Goal: Task Accomplishment & Management: Manage account settings

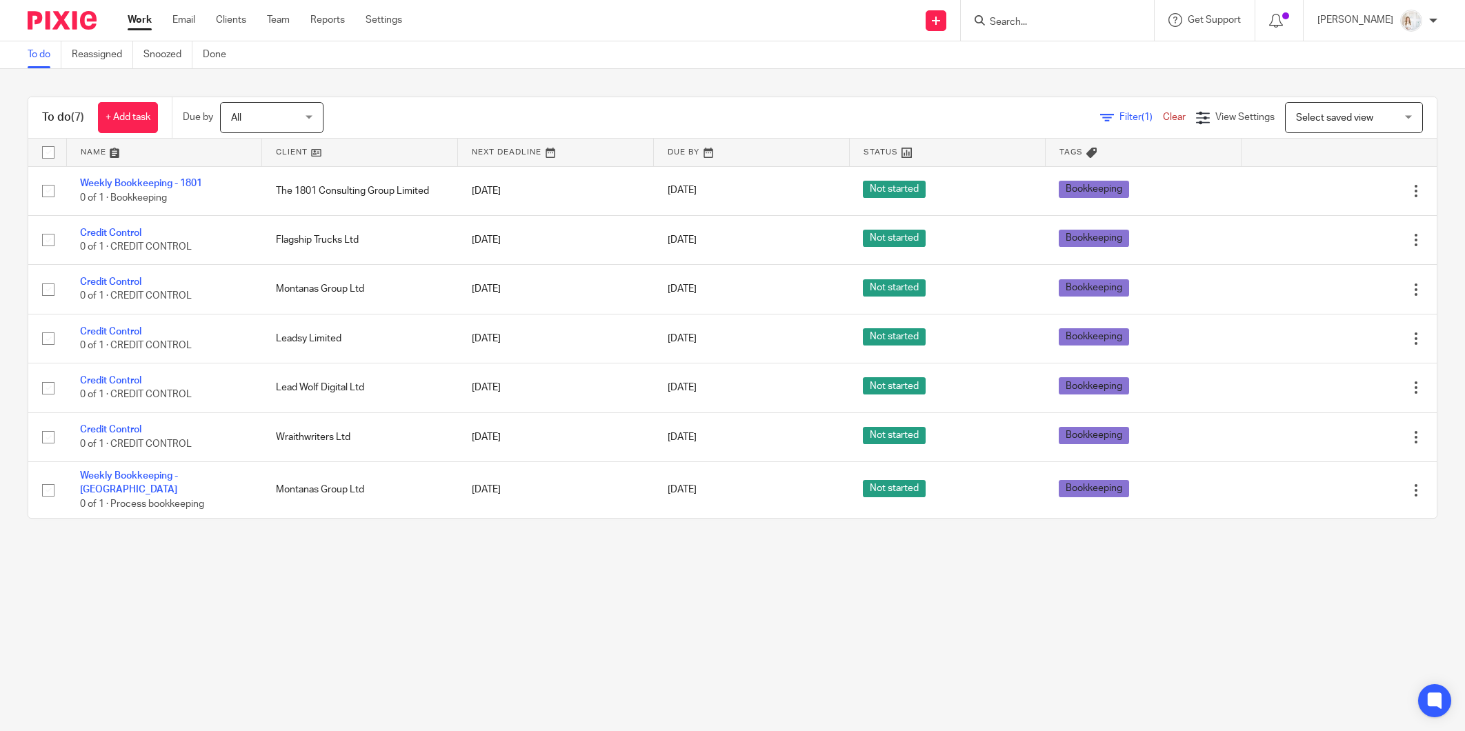
drag, startPoint x: 0, startPoint y: 0, endPoint x: 81, endPoint y: 150, distance: 170.4
click at [46, 150] on input "checkbox" at bounding box center [48, 152] width 26 height 26
checkbox input "true"
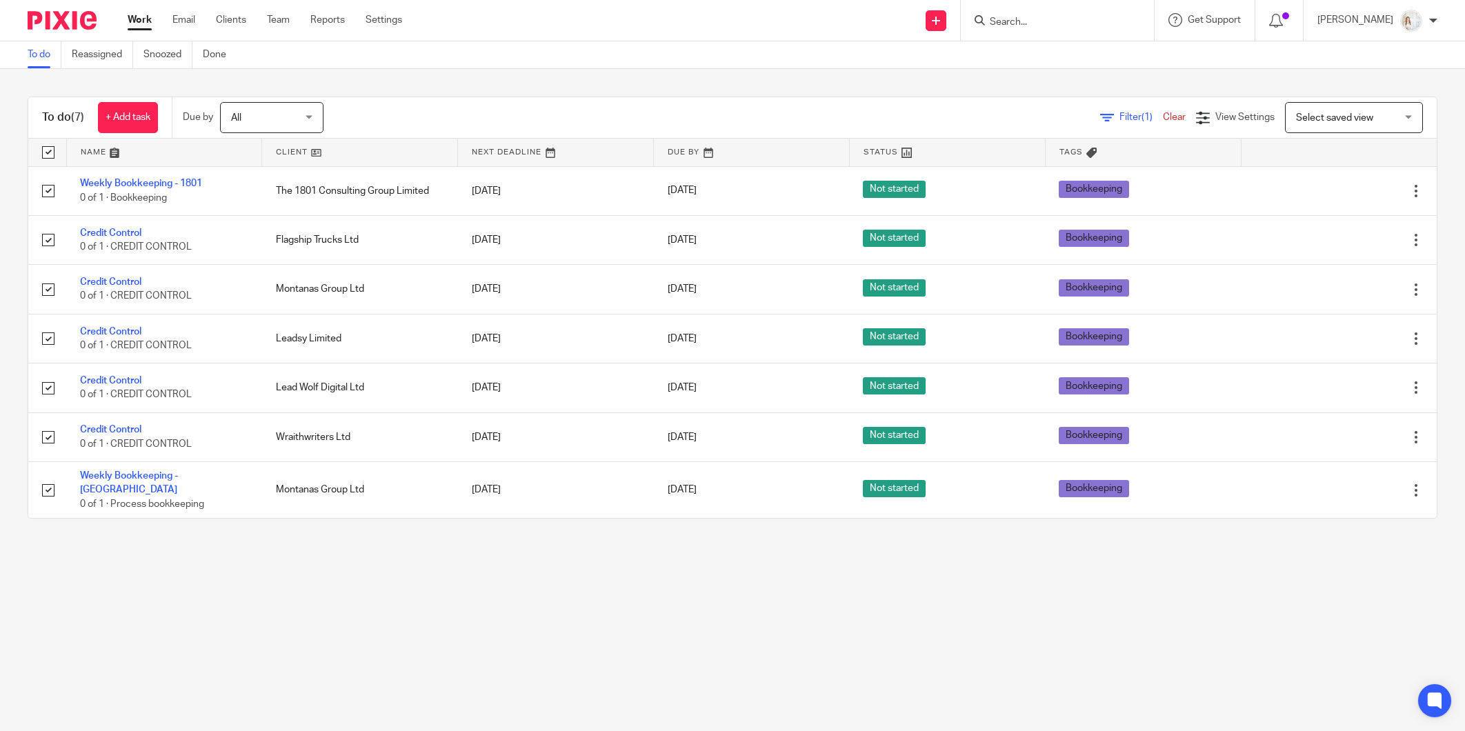
checkbox input "true"
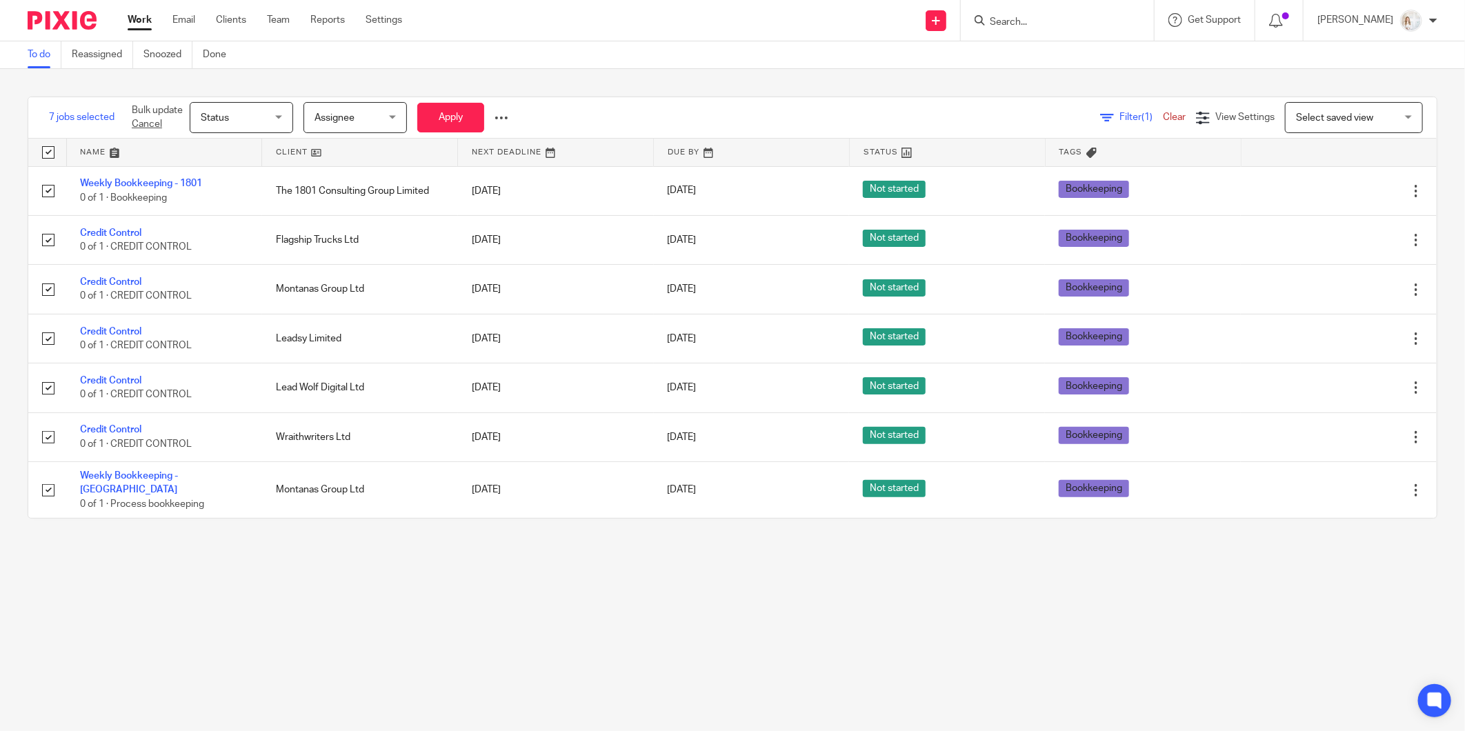
click at [266, 126] on span "Status" at bounding box center [237, 117] width 73 height 29
click at [250, 226] on li "Done" at bounding box center [242, 231] width 102 height 28
click at [471, 113] on button "Apply" at bounding box center [450, 118] width 67 height 30
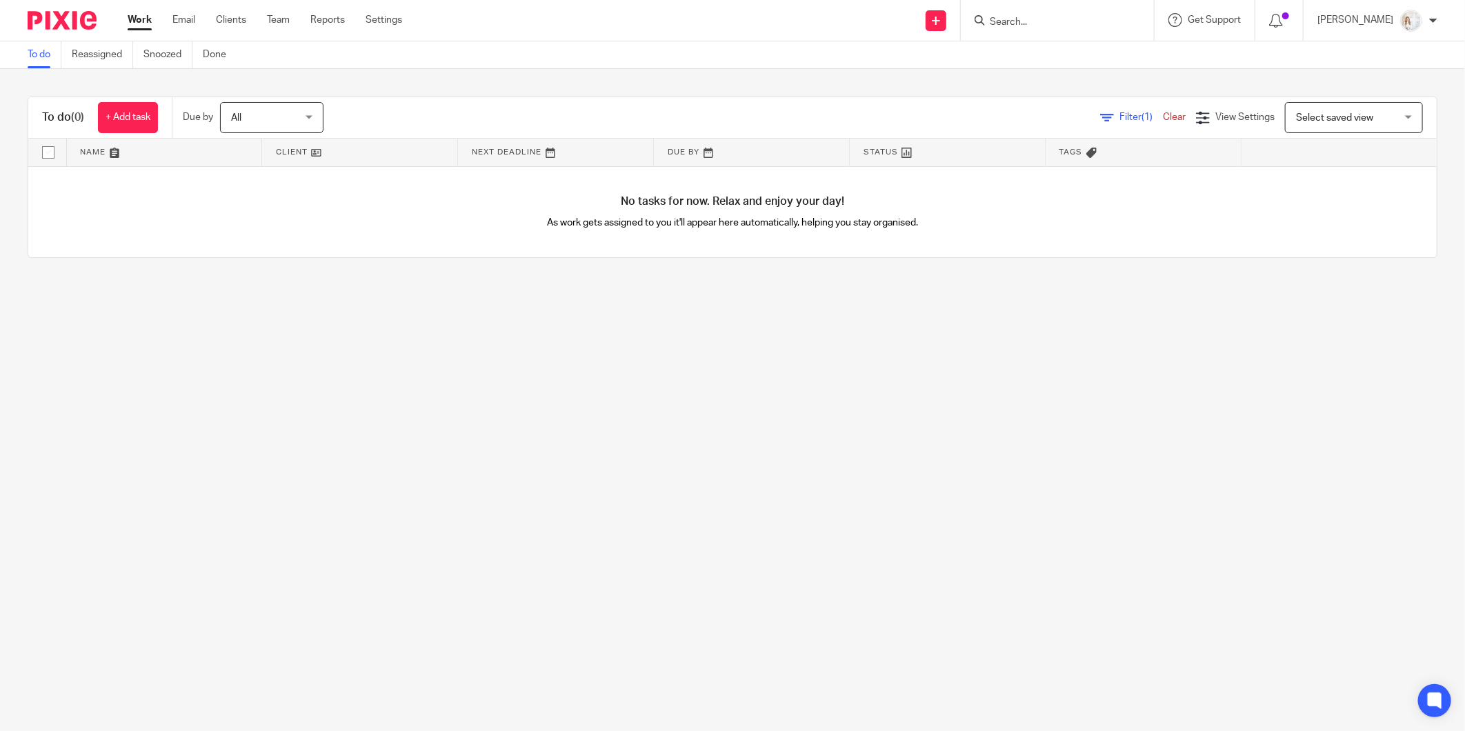
click at [1065, 23] on input "Search" at bounding box center [1050, 23] width 124 height 12
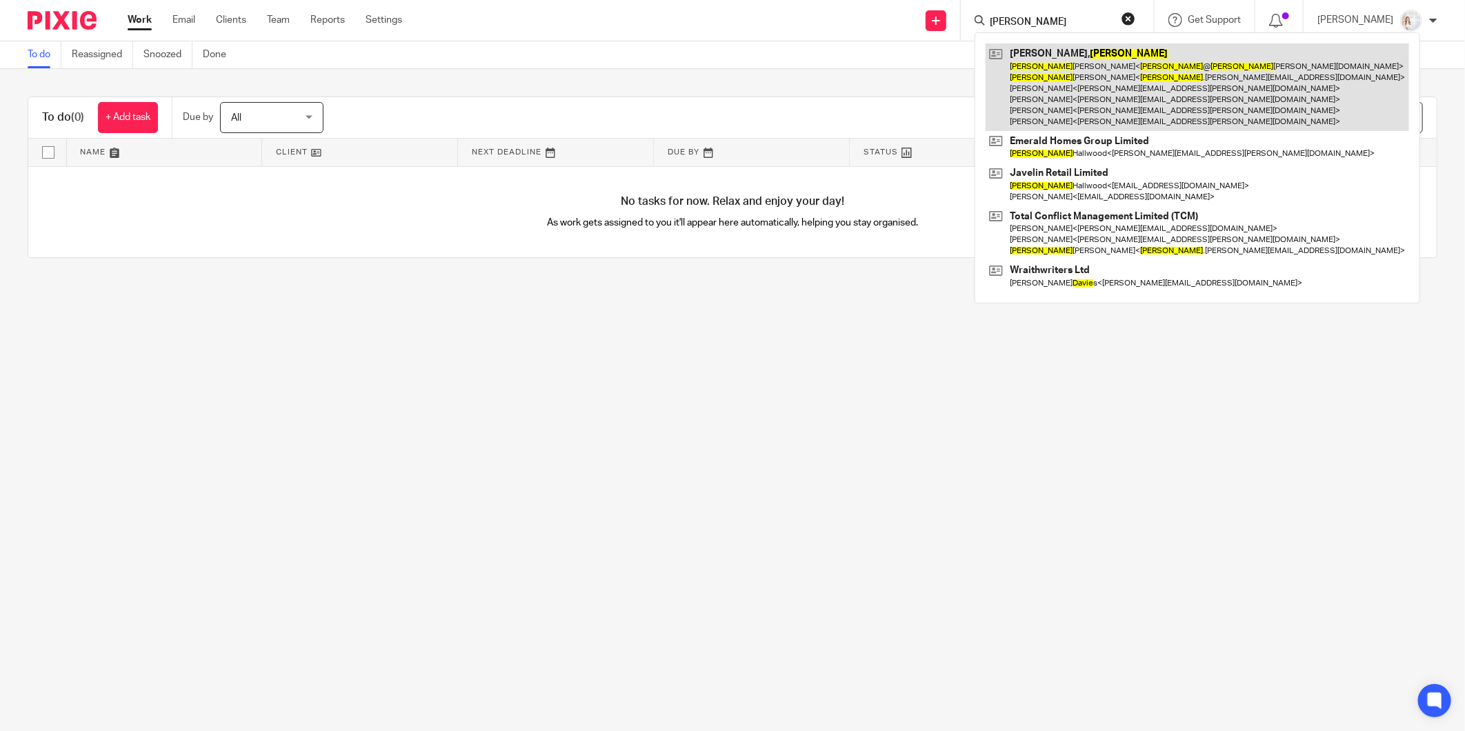
type input "david"
click at [1062, 66] on link at bounding box center [1198, 87] width 424 height 88
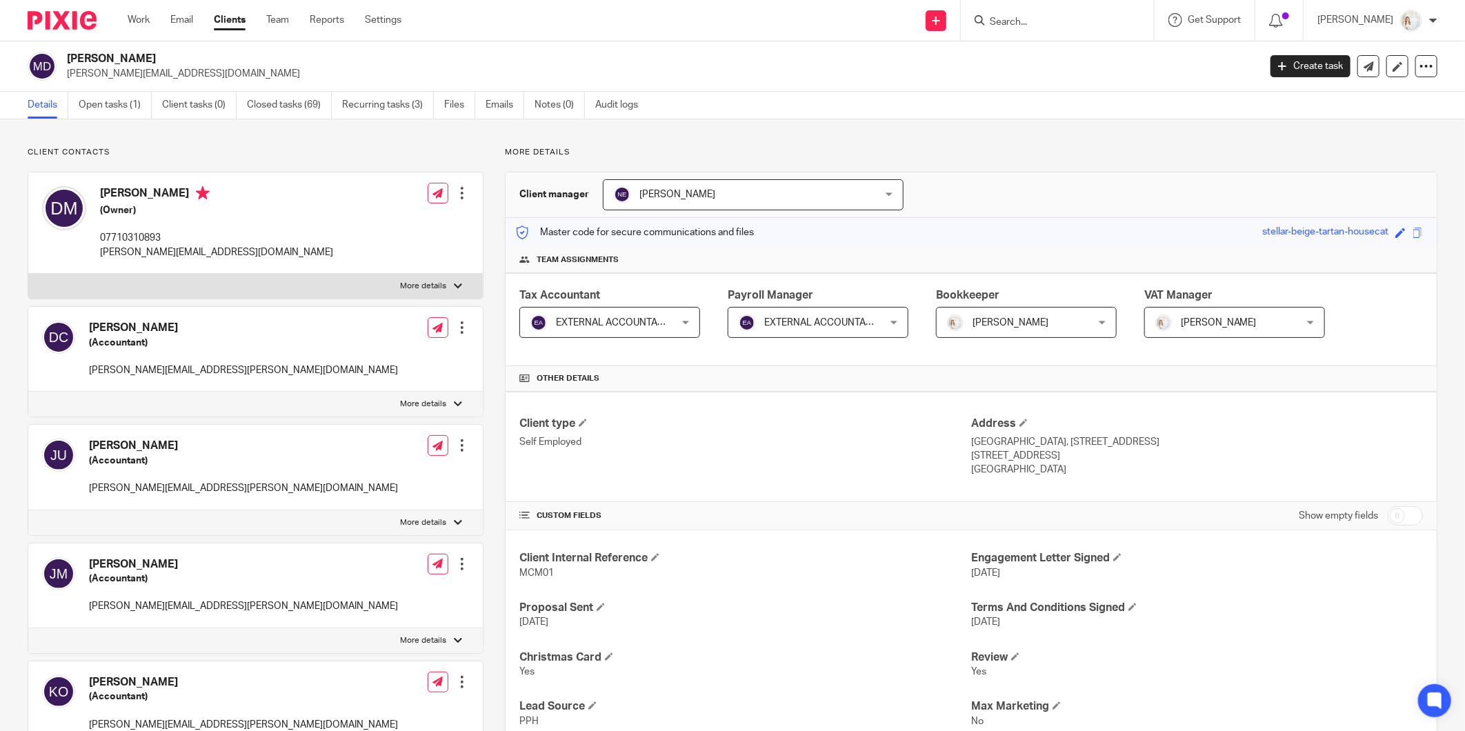
click at [466, 328] on div "David Chambers (Accountant) david.chambers@kpmg.ie Edit contact Create client f…" at bounding box center [255, 349] width 455 height 85
click at [459, 322] on div at bounding box center [462, 328] width 14 height 14
click at [385, 455] on span "Delete contact" at bounding box center [382, 454] width 65 height 10
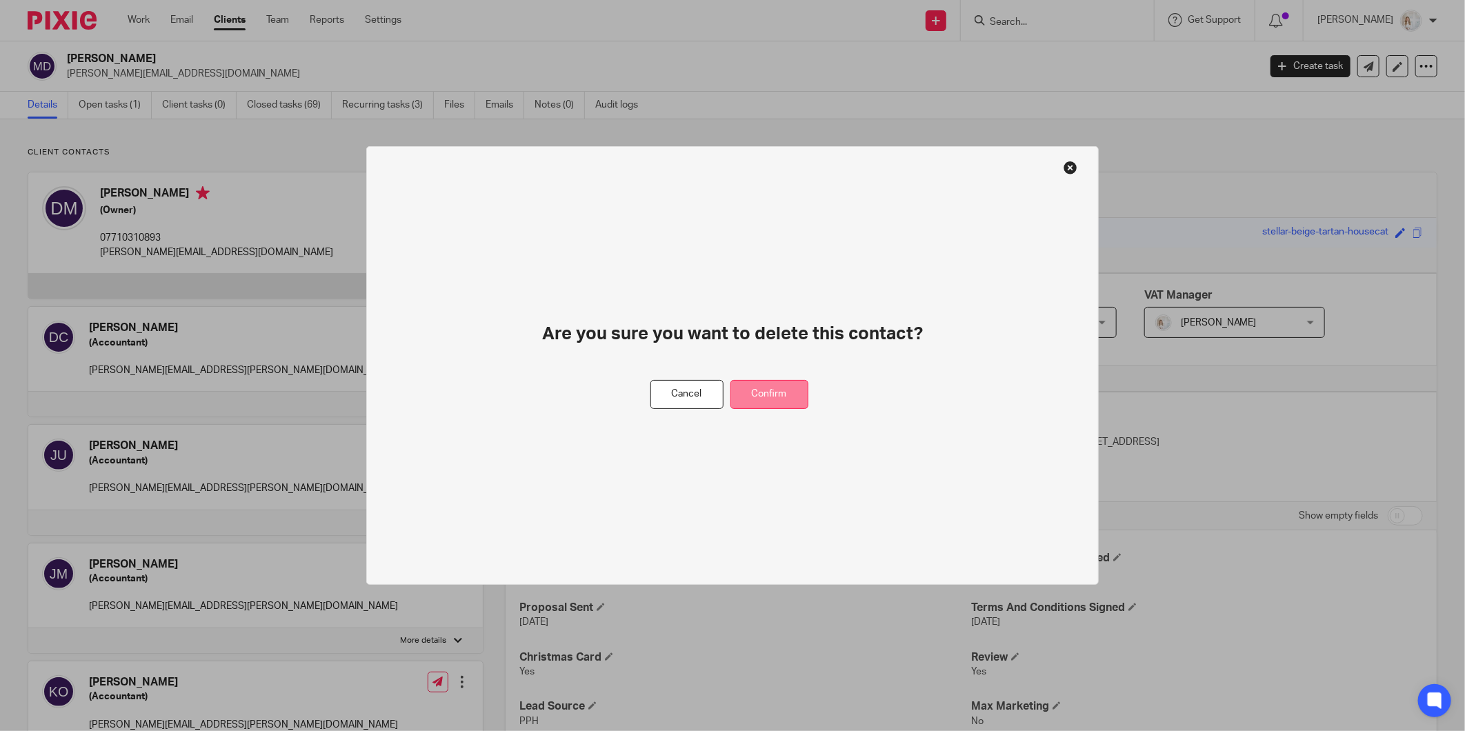
click at [766, 391] on button "Confirm" at bounding box center [769, 395] width 78 height 30
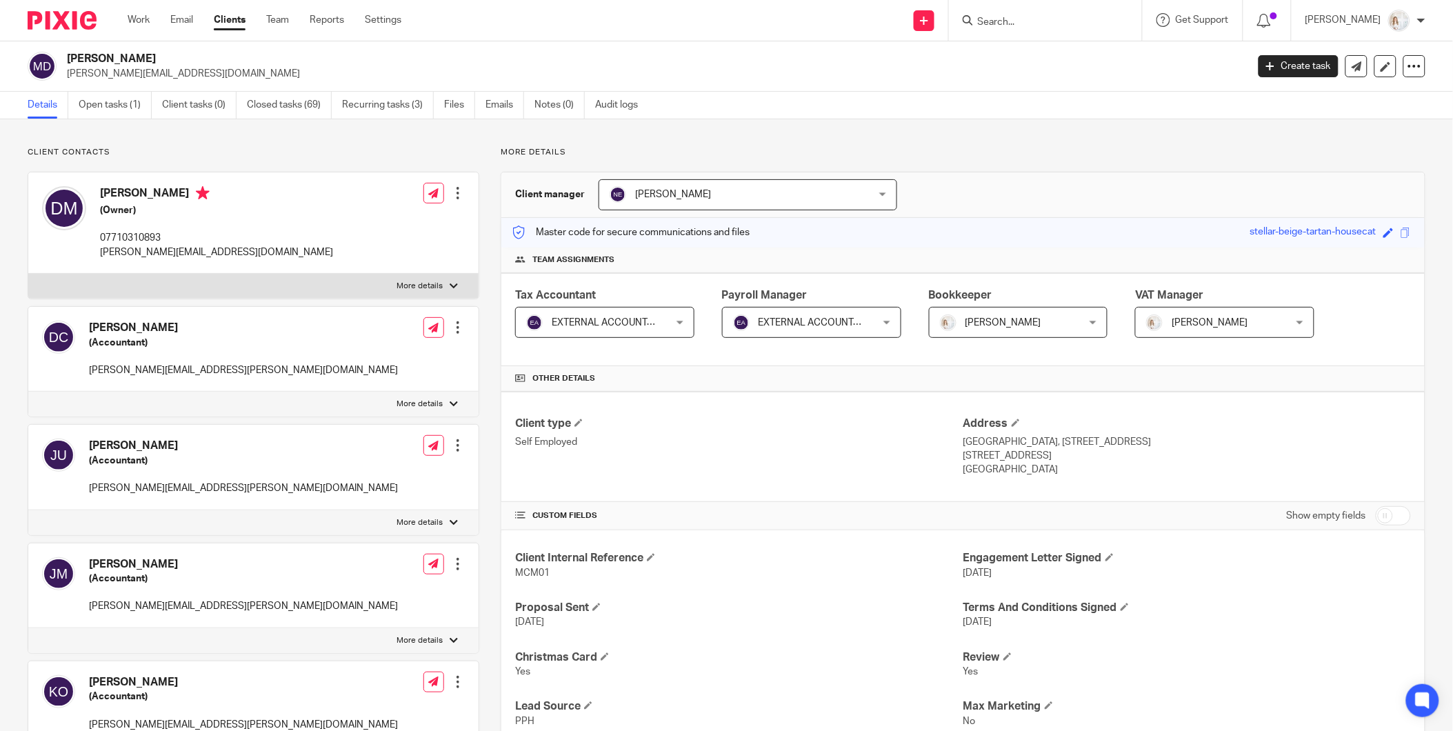
click at [452, 568] on div at bounding box center [458, 564] width 14 height 14
click at [455, 687] on div at bounding box center [462, 682] width 14 height 14
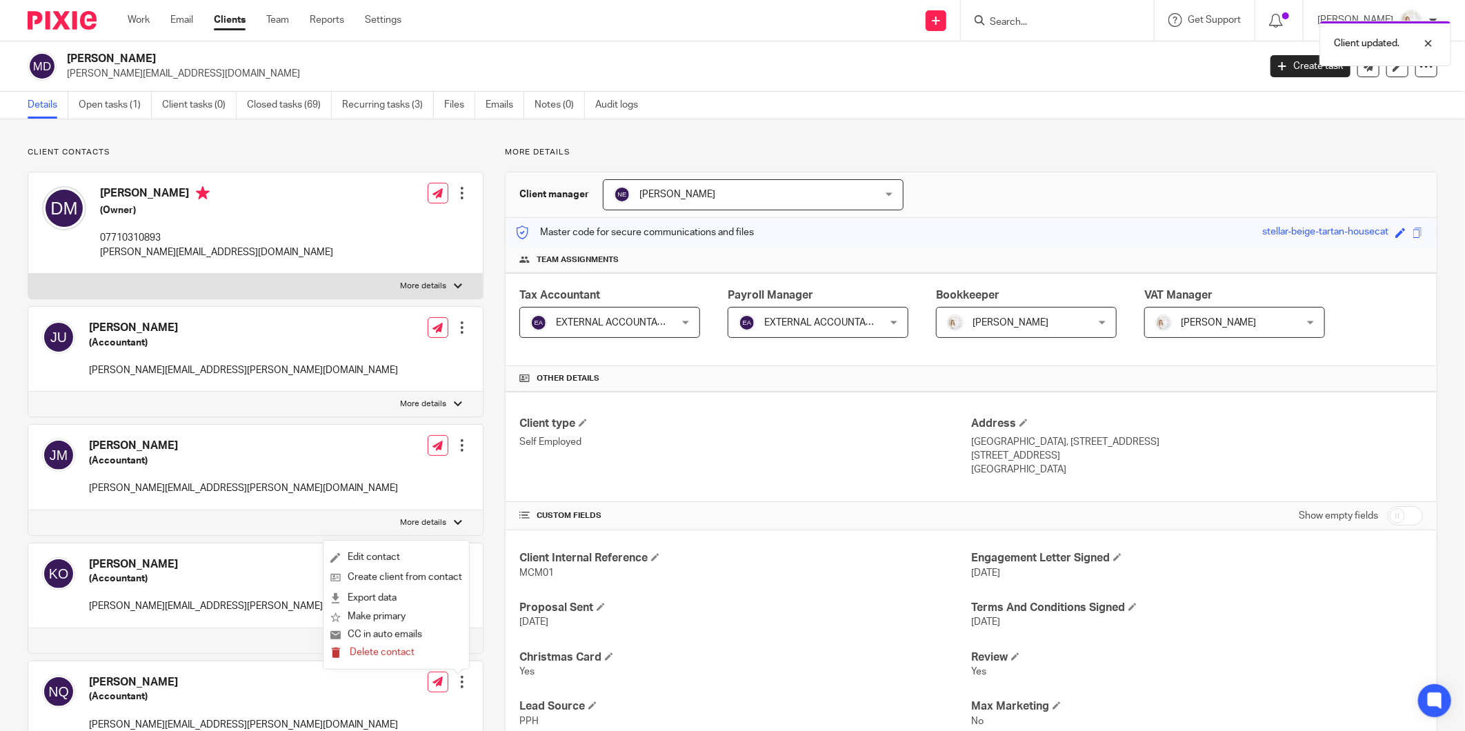
click at [384, 654] on span "Delete contact" at bounding box center [382, 653] width 65 height 10
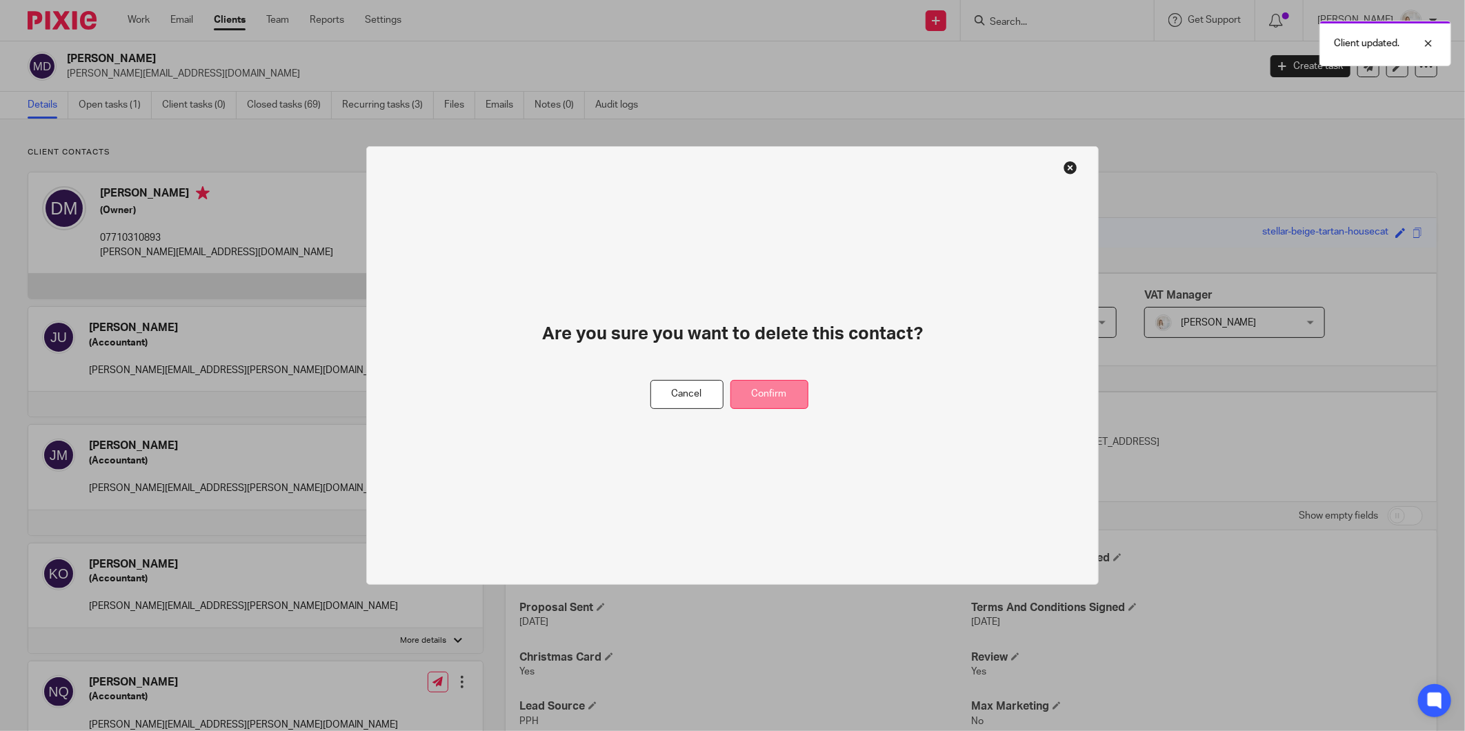
click at [778, 393] on button "Confirm" at bounding box center [769, 395] width 78 height 30
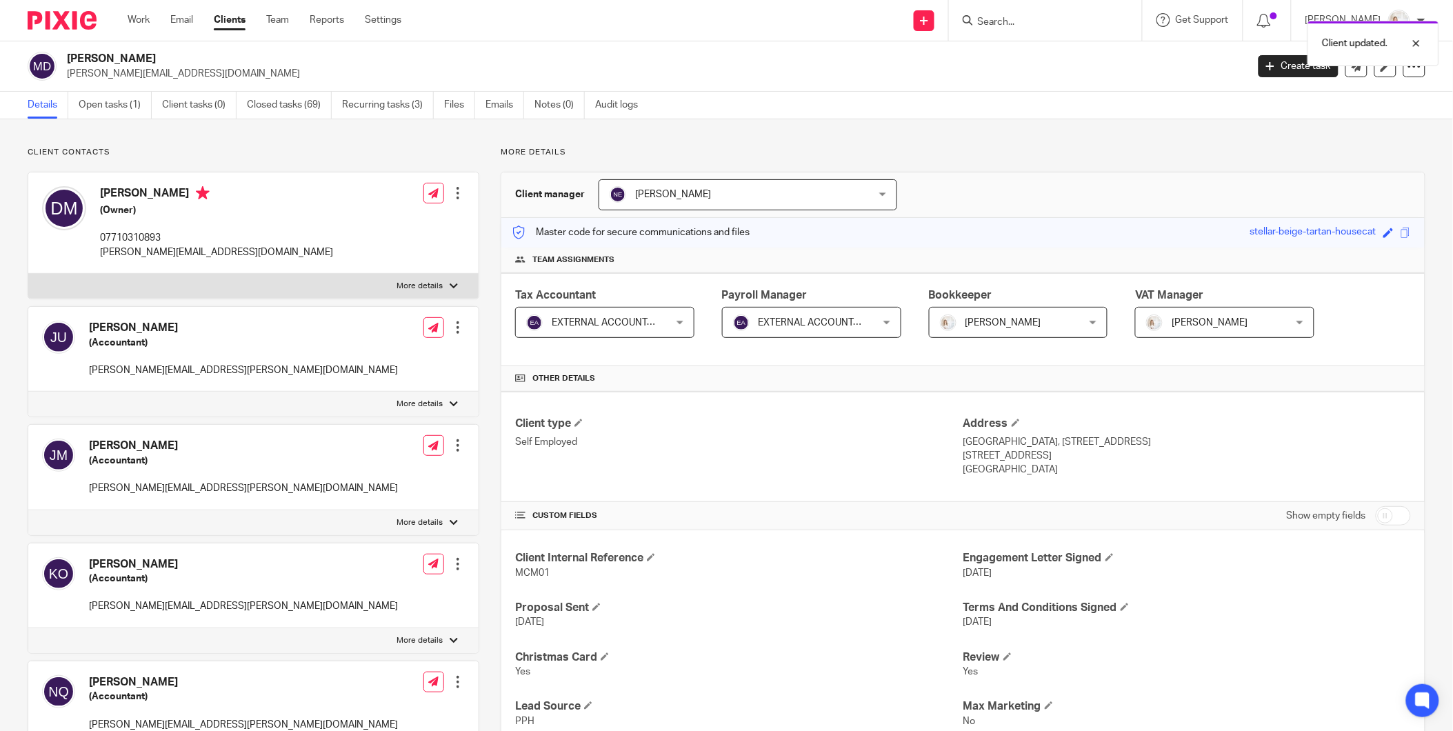
click at [456, 568] on div at bounding box center [458, 564] width 14 height 14
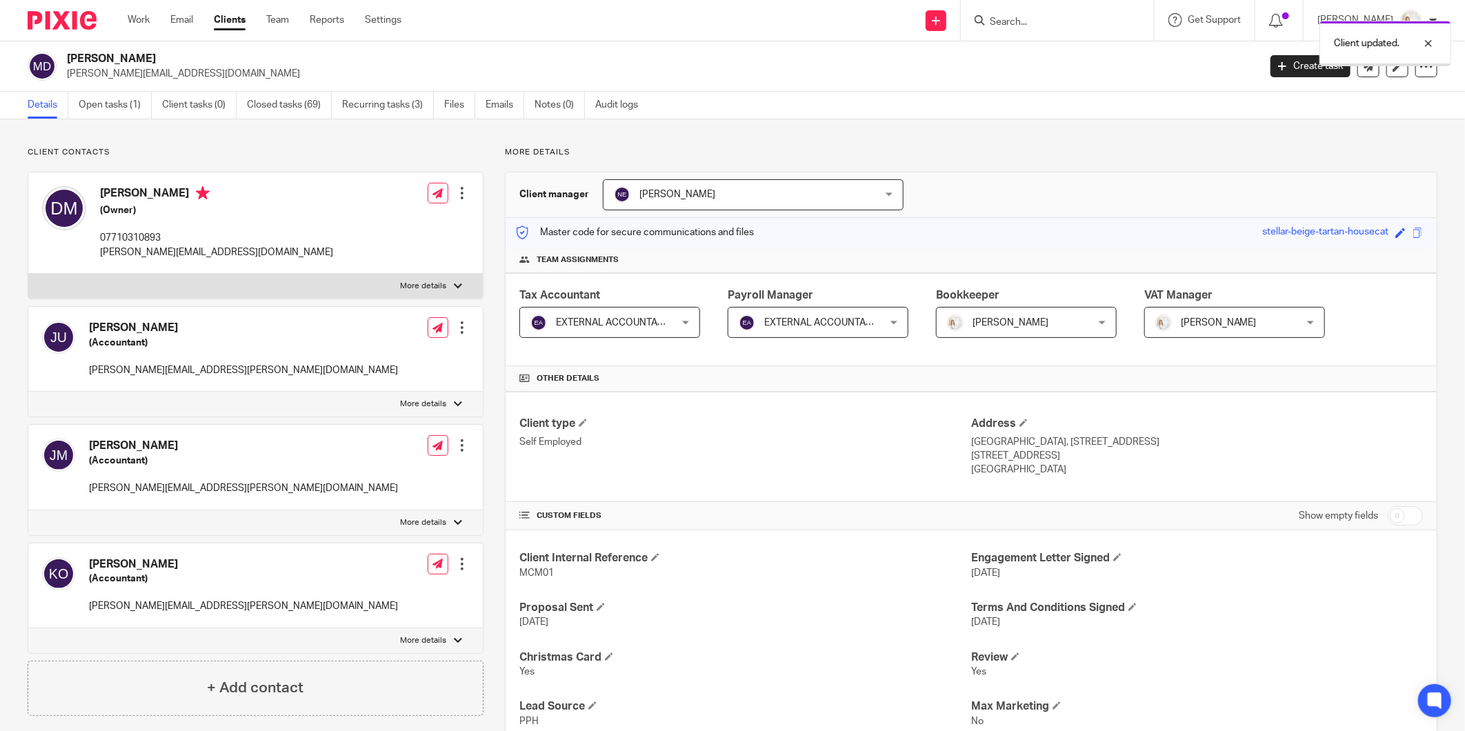
click at [456, 567] on div at bounding box center [462, 564] width 14 height 14
click at [364, 691] on span "Delete contact" at bounding box center [382, 691] width 65 height 10
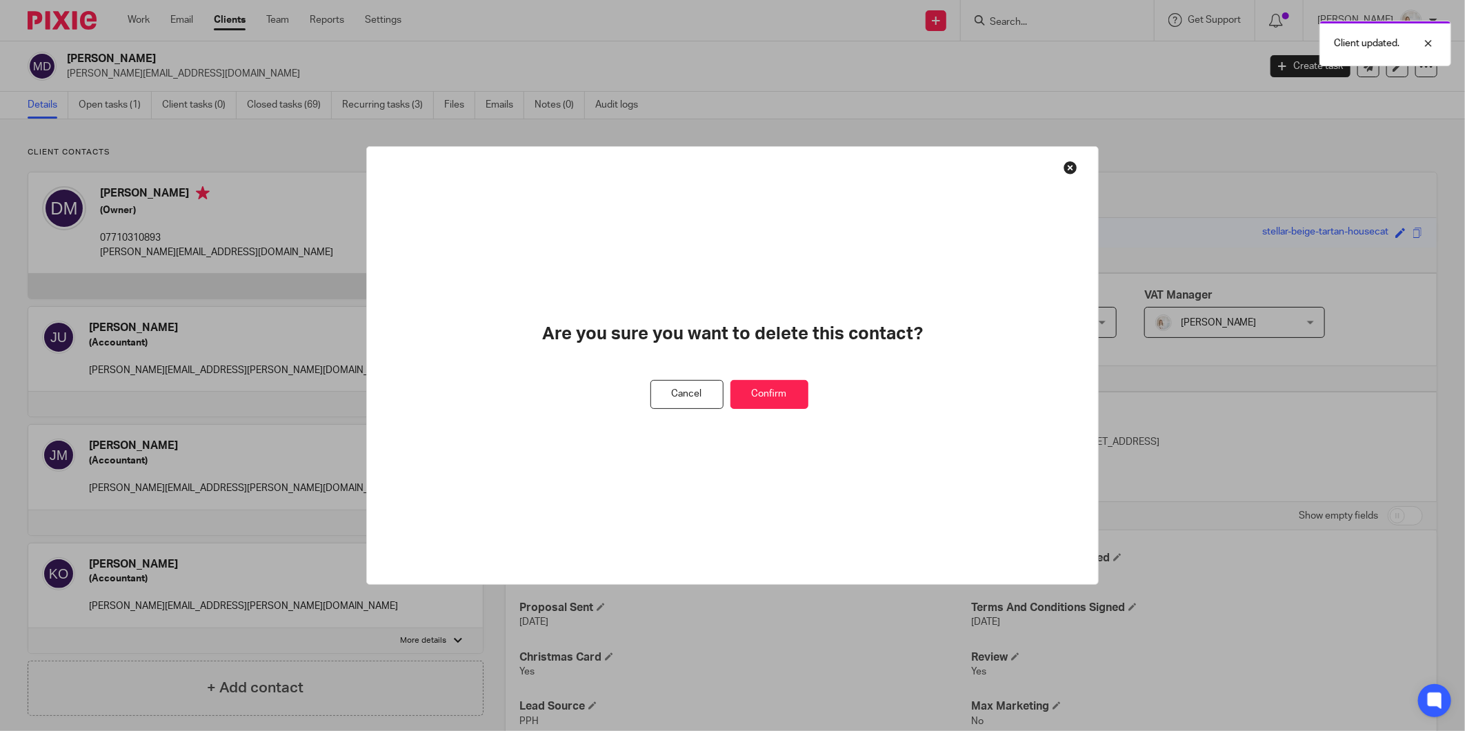
click at [745, 395] on button "Confirm" at bounding box center [769, 395] width 78 height 30
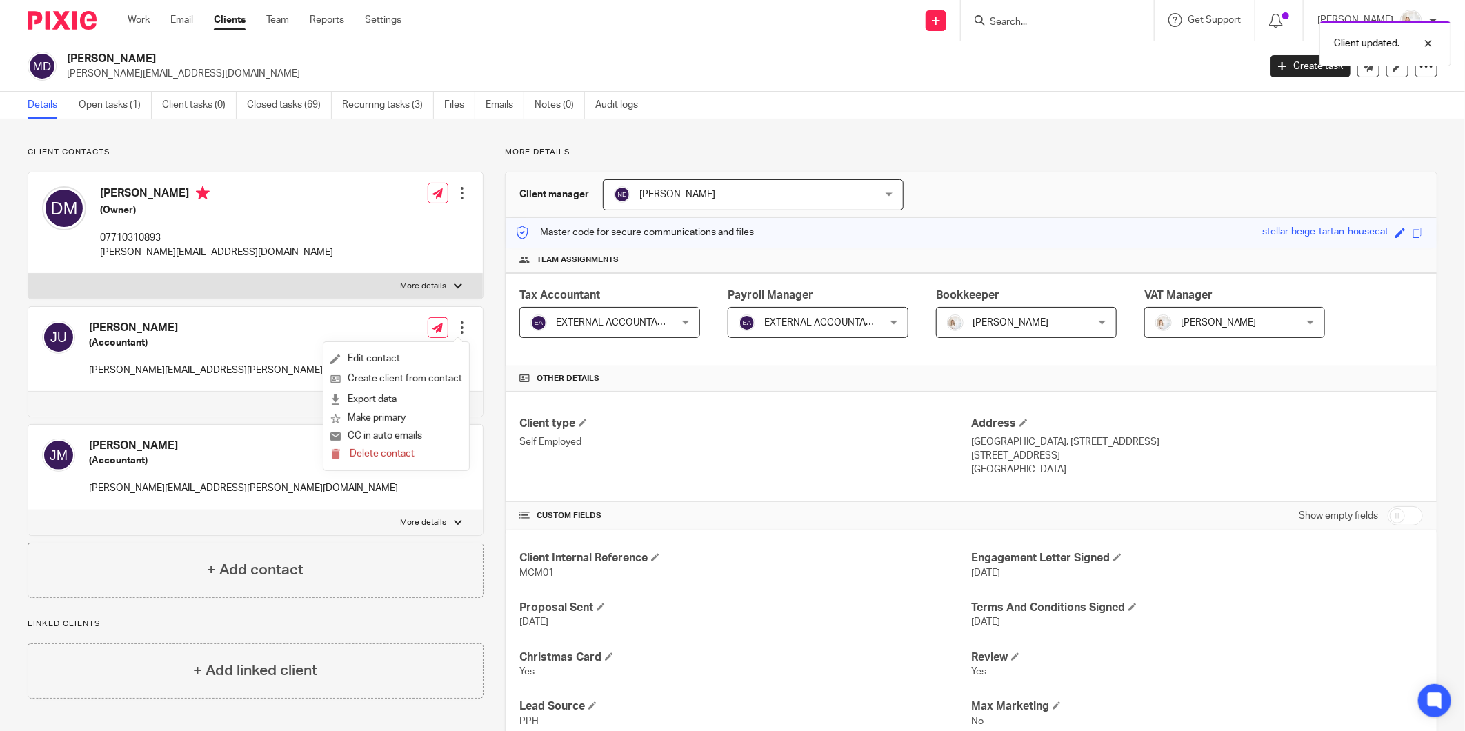
click at [419, 453] on form "Delete contact" at bounding box center [396, 455] width 132 height 18
click at [385, 459] on button "Delete contact" at bounding box center [372, 455] width 84 height 18
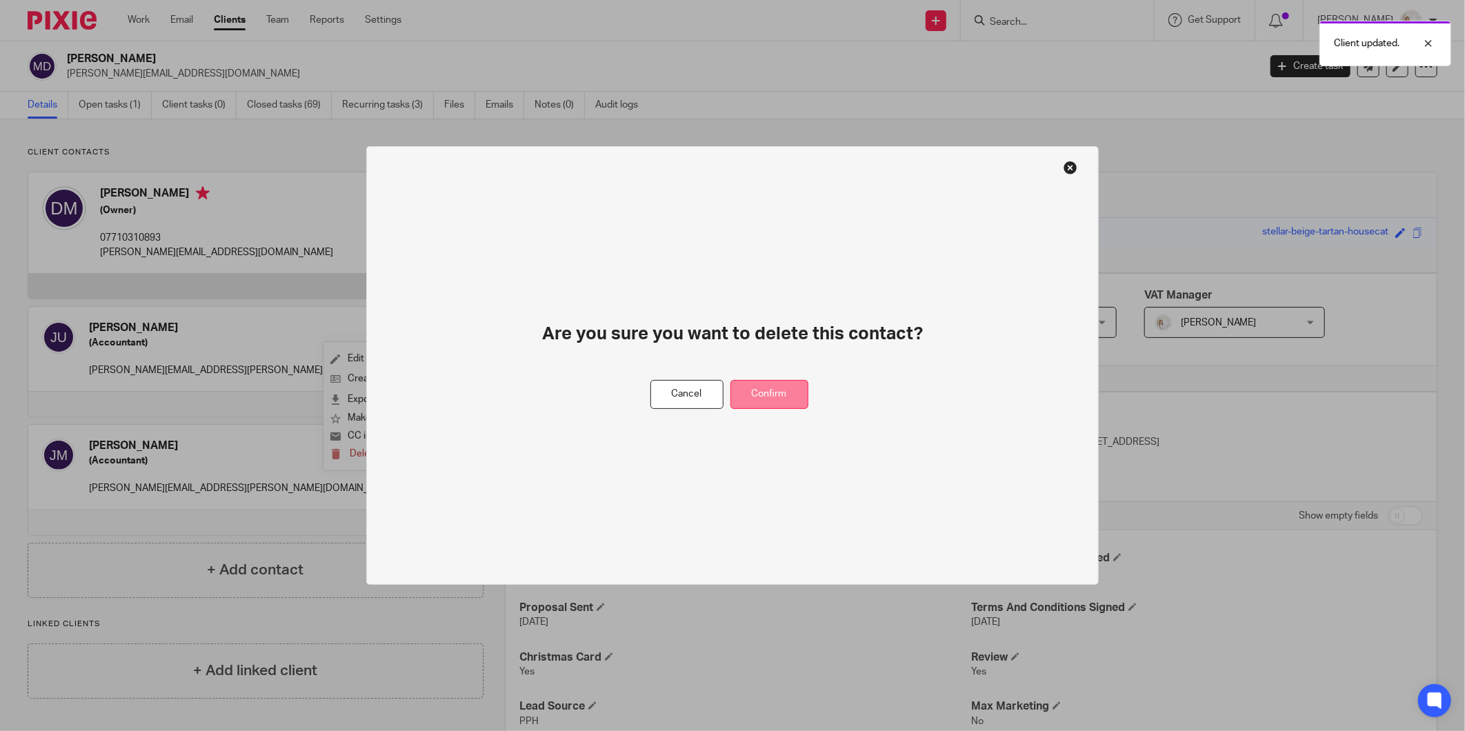
click at [761, 380] on button "Confirm" at bounding box center [769, 395] width 78 height 30
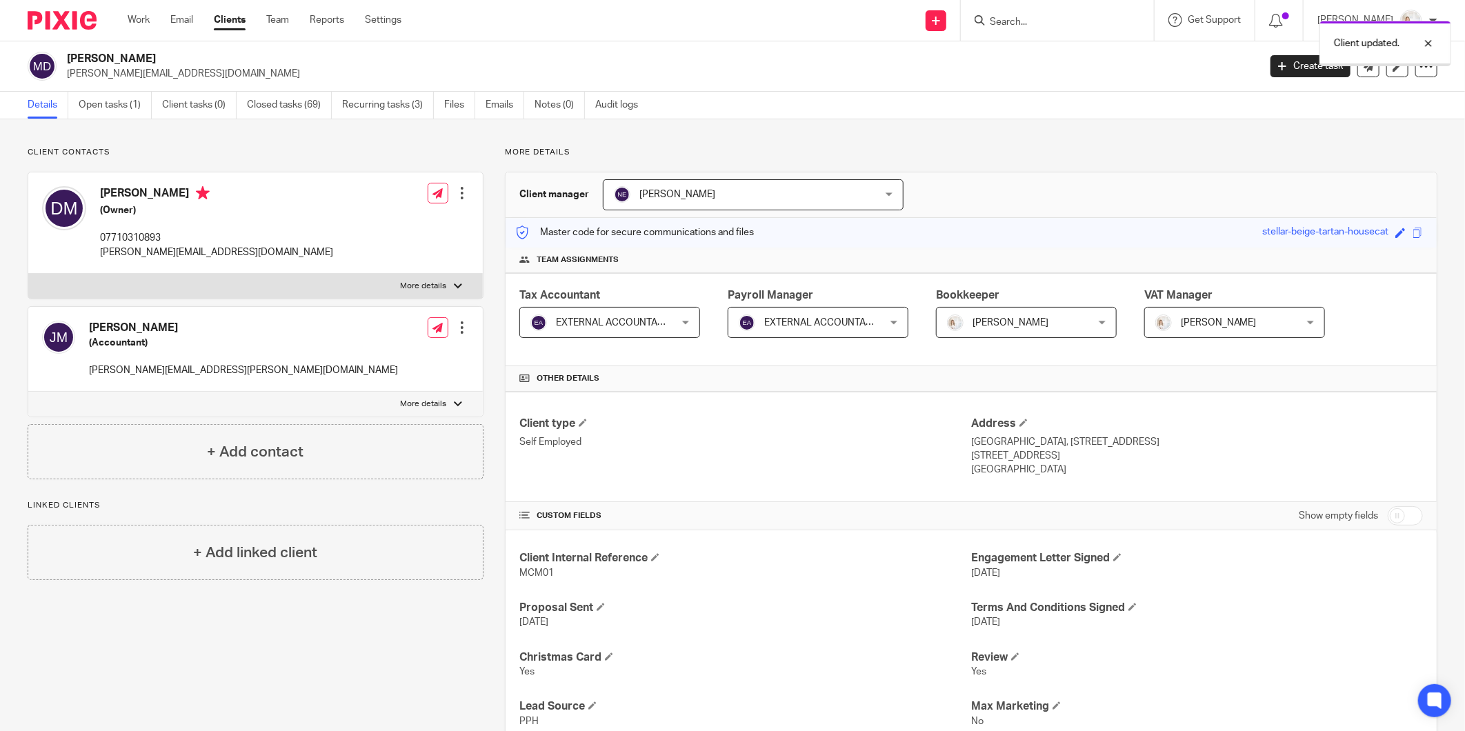
click at [457, 329] on div at bounding box center [462, 328] width 14 height 14
click at [366, 457] on span "Delete contact" at bounding box center [382, 454] width 65 height 10
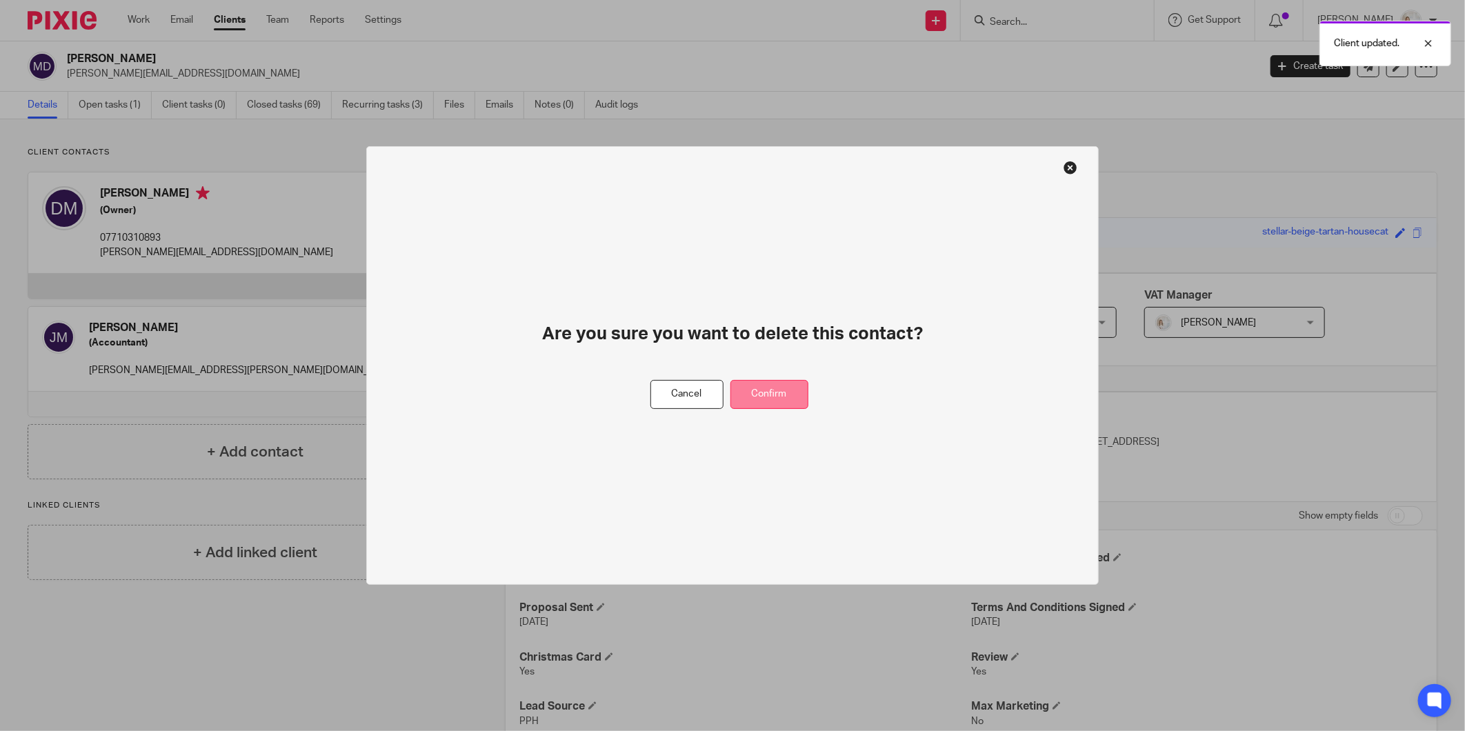
click at [774, 392] on button "Confirm" at bounding box center [769, 395] width 78 height 30
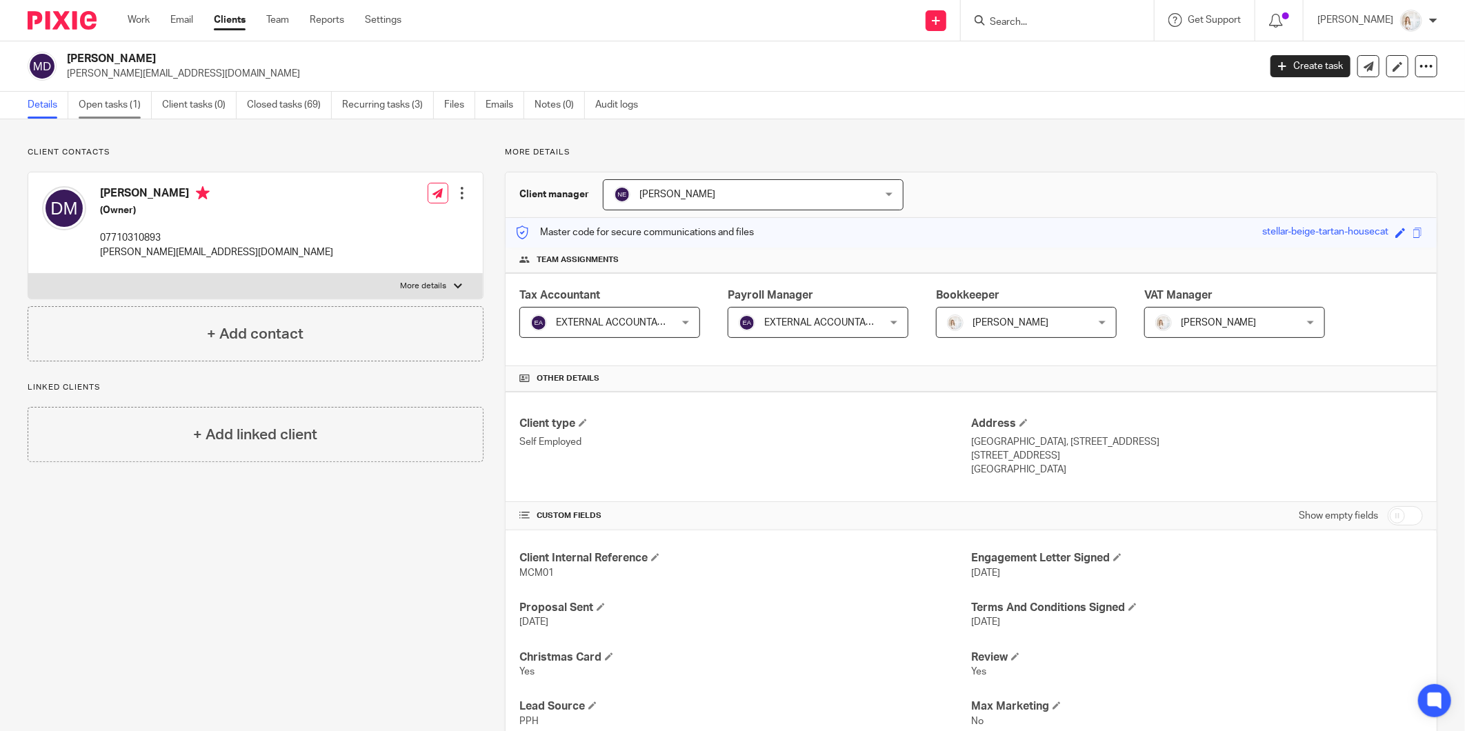
click at [119, 109] on link "Open tasks (1)" at bounding box center [115, 105] width 73 height 27
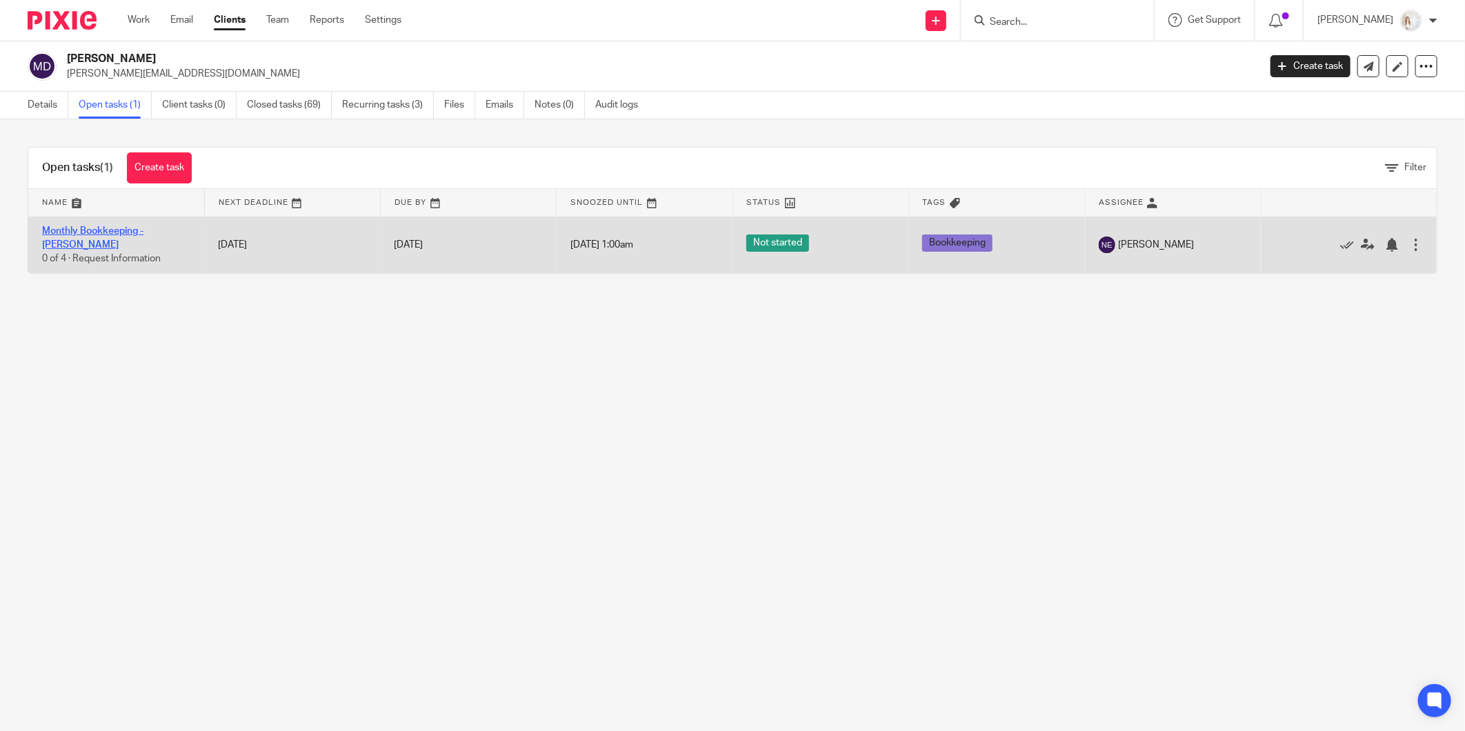
click at [143, 231] on link "Monthly Bookkeeping - [PERSON_NAME]" at bounding box center [92, 237] width 101 height 23
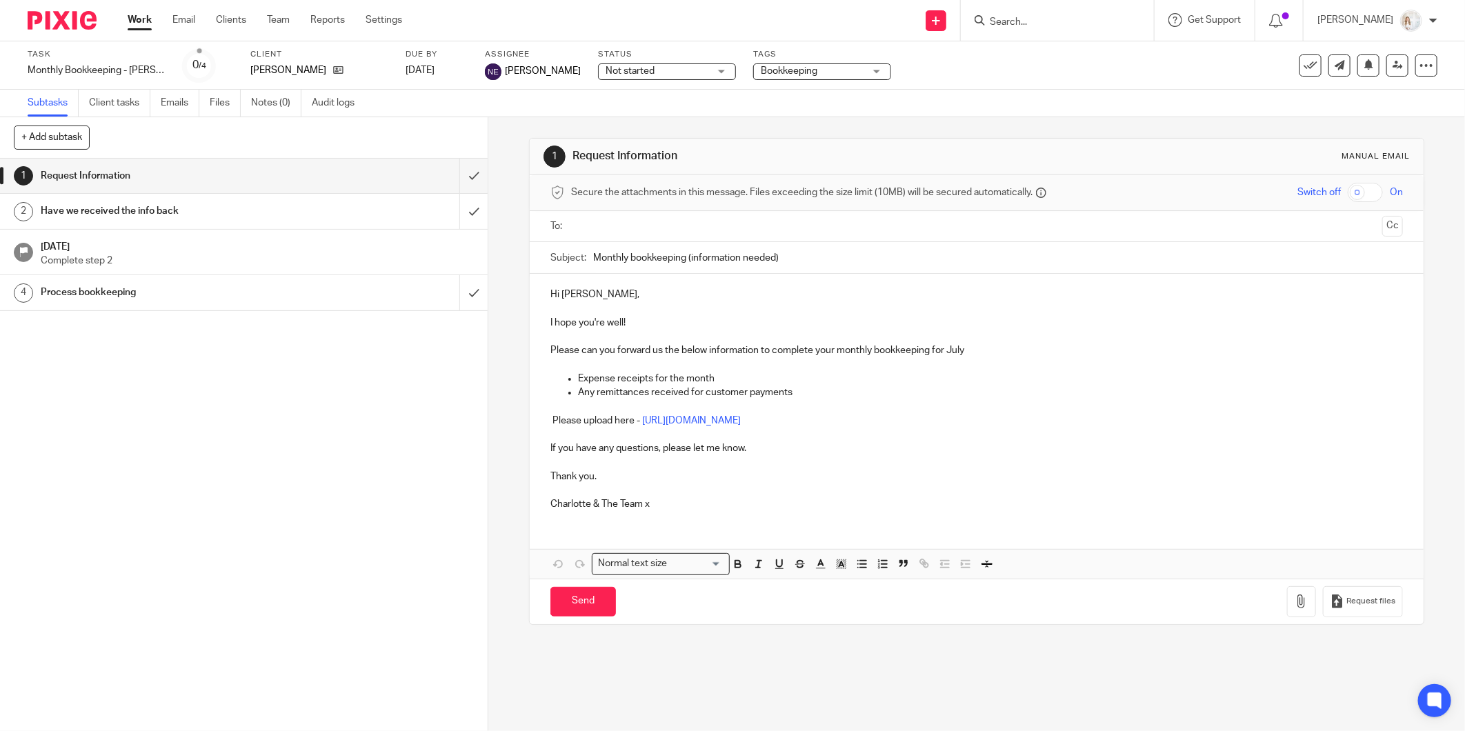
click at [691, 228] on input "text" at bounding box center [976, 227] width 801 height 16
click at [754, 238] on input "text" at bounding box center [1033, 228] width 685 height 27
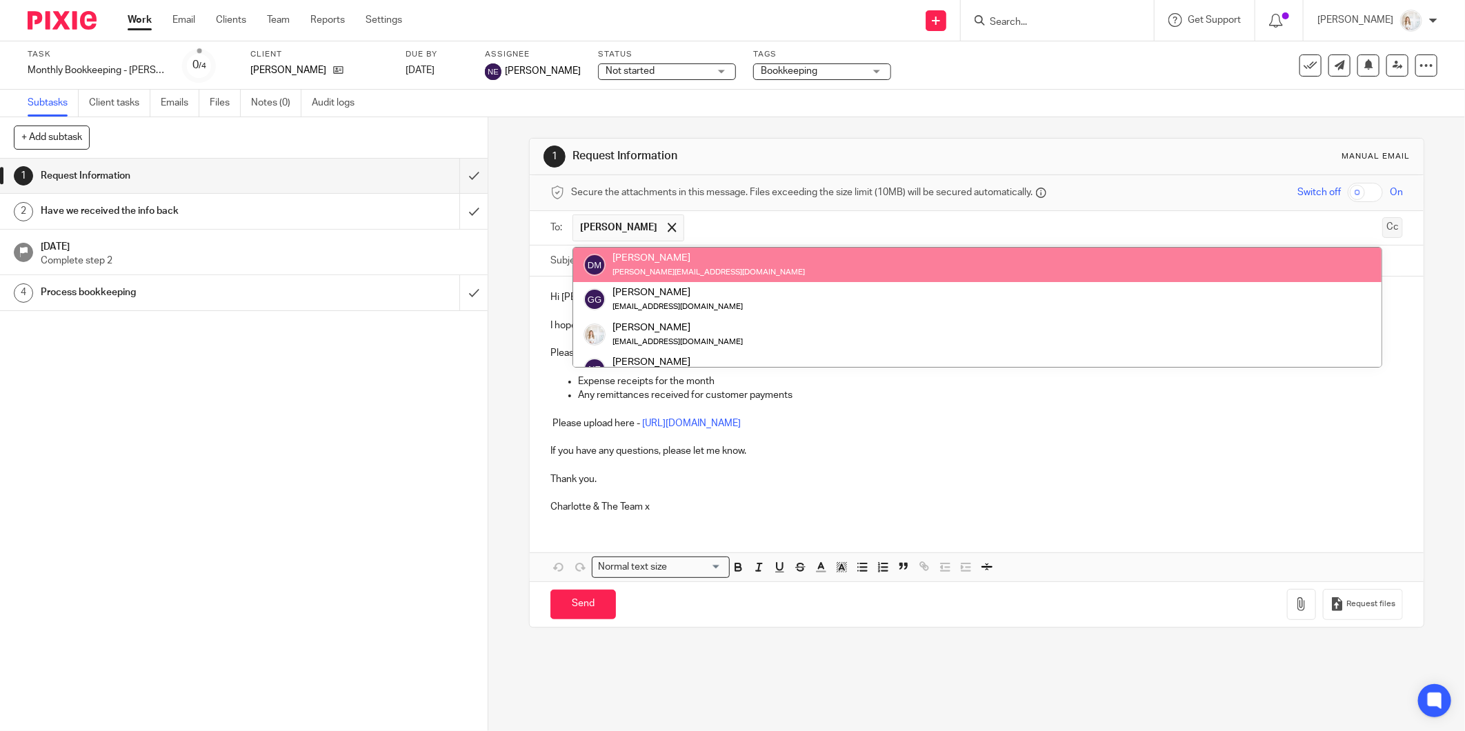
click at [1382, 228] on button "Cc" at bounding box center [1392, 227] width 21 height 21
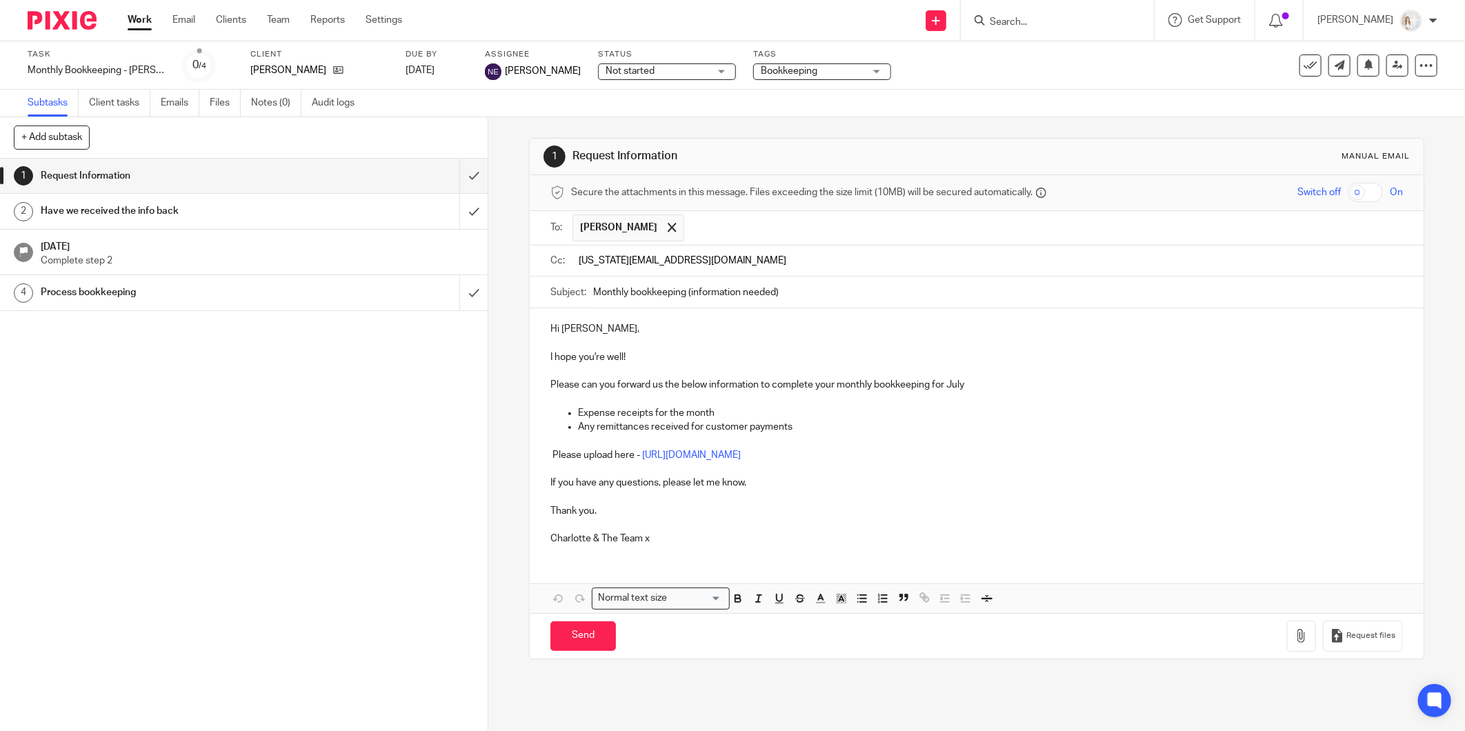
type input "Georgia@mbsaccountants.co.uk"
click at [682, 374] on p "Please can you forward us the below information to complete your monthly bookke…" at bounding box center [976, 378] width 853 height 28
drag, startPoint x: 600, startPoint y: 388, endPoint x: 757, endPoint y: 394, distance: 157.4
click at [757, 388] on p "Please can you forward us the below information to complete your monthly bookke…" at bounding box center [976, 381] width 853 height 28
click at [735, 432] on p "Any remittances received for customer payments" at bounding box center [990, 430] width 825 height 14
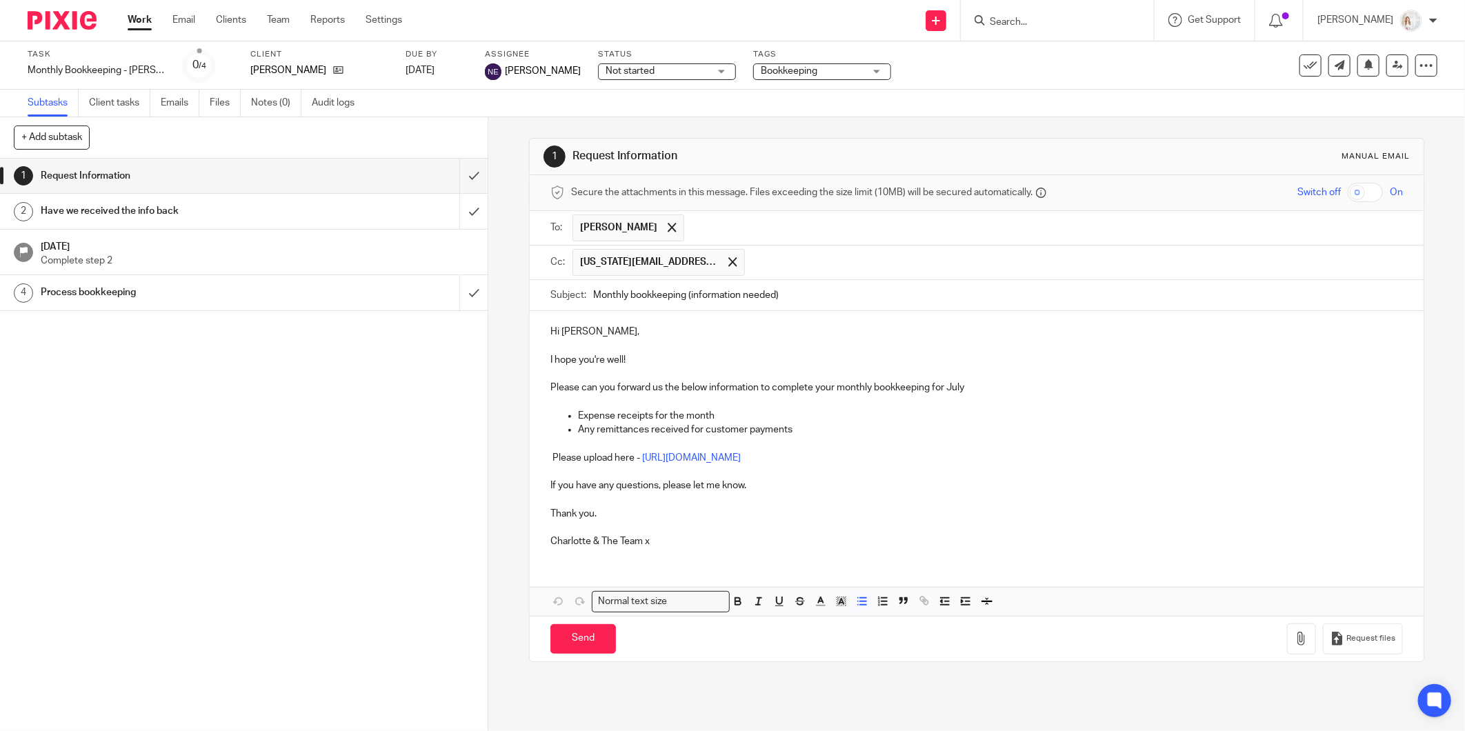
click at [951, 390] on p "Please can you forward us the below information to complete your monthly bookke…" at bounding box center [976, 381] width 853 height 28
drag, startPoint x: 966, startPoint y: 393, endPoint x: 939, endPoint y: 392, distance: 26.9
click at [939, 392] on p "Please can you forward us the below information to complete your monthly bookke…" at bounding box center [976, 381] width 853 height 28
click at [940, 411] on p "Expense receipts for the month" at bounding box center [990, 416] width 825 height 14
click at [944, 392] on p "Please can you forward us the below information to complete your monthly bookke…" at bounding box center [976, 381] width 853 height 28
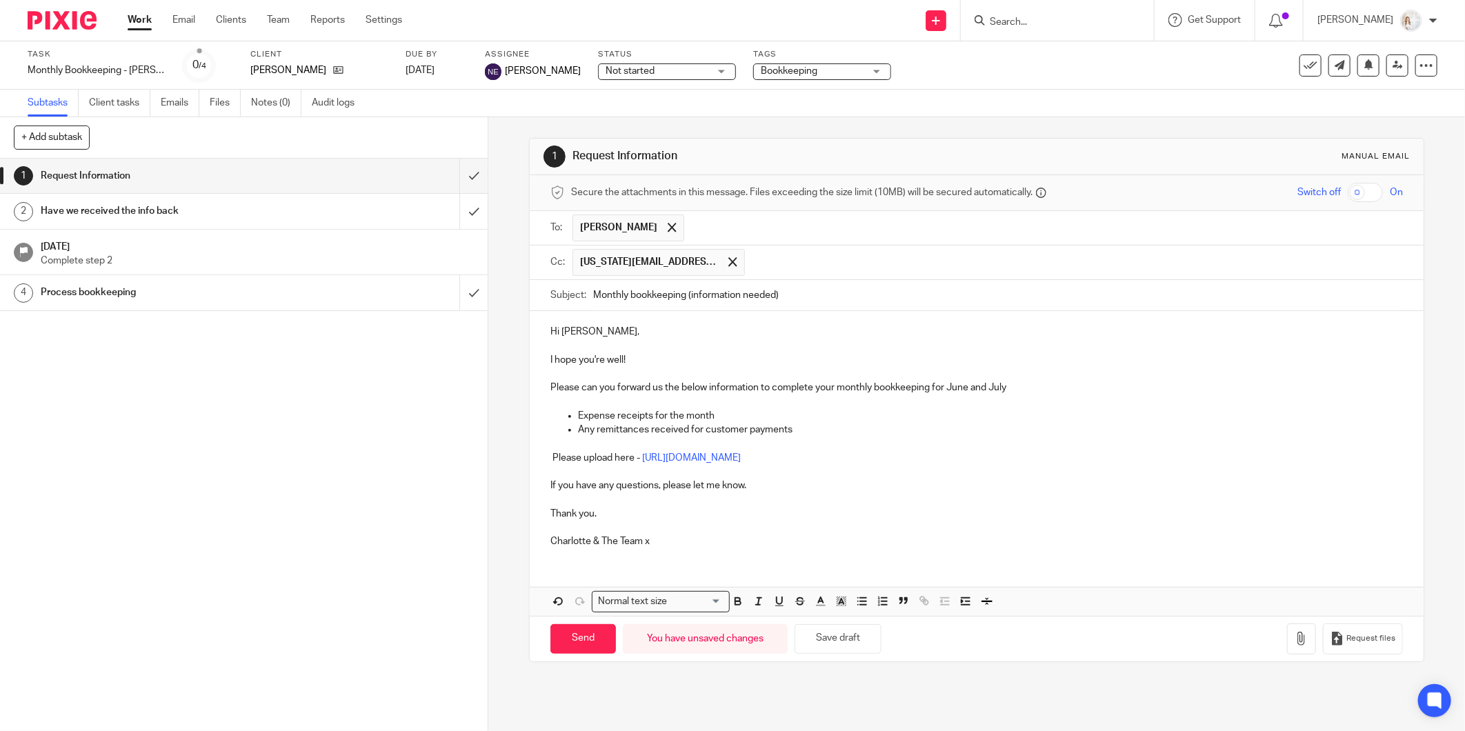
click at [1024, 384] on p "Please can you forward us the below information to complete your monthly bookke…" at bounding box center [976, 381] width 853 height 28
drag, startPoint x: 591, startPoint y: 430, endPoint x: 786, endPoint y: 439, distance: 195.4
click at [777, 438] on li "Any remittances received for customer payments" at bounding box center [990, 437] width 825 height 28
click at [787, 439] on p at bounding box center [990, 444] width 825 height 14
drag, startPoint x: 644, startPoint y: 547, endPoint x: 597, endPoint y: 553, distance: 48.0
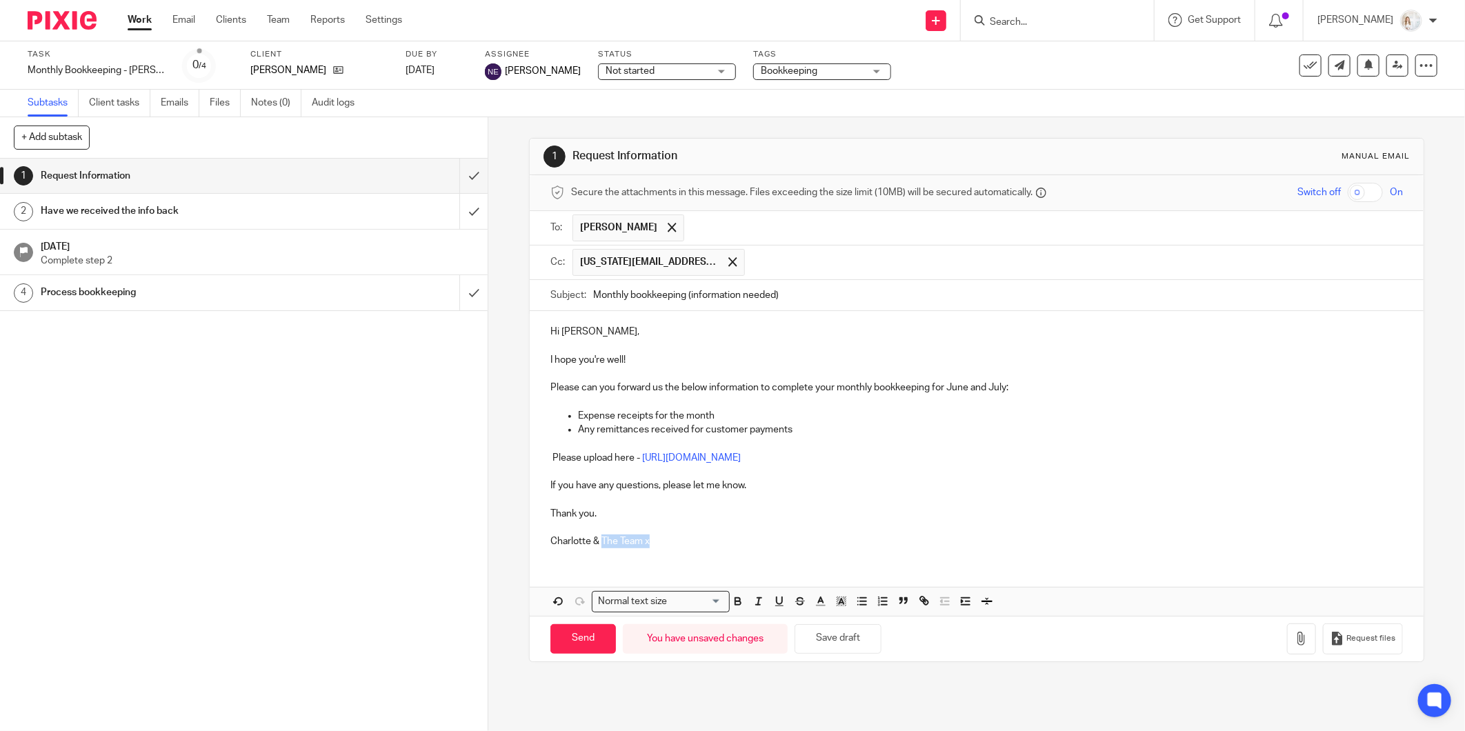
click at [598, 548] on p "Charlotte & The Team x" at bounding box center [976, 542] width 853 height 14
click at [575, 633] on input "Send" at bounding box center [583, 639] width 66 height 30
type input "Sent"
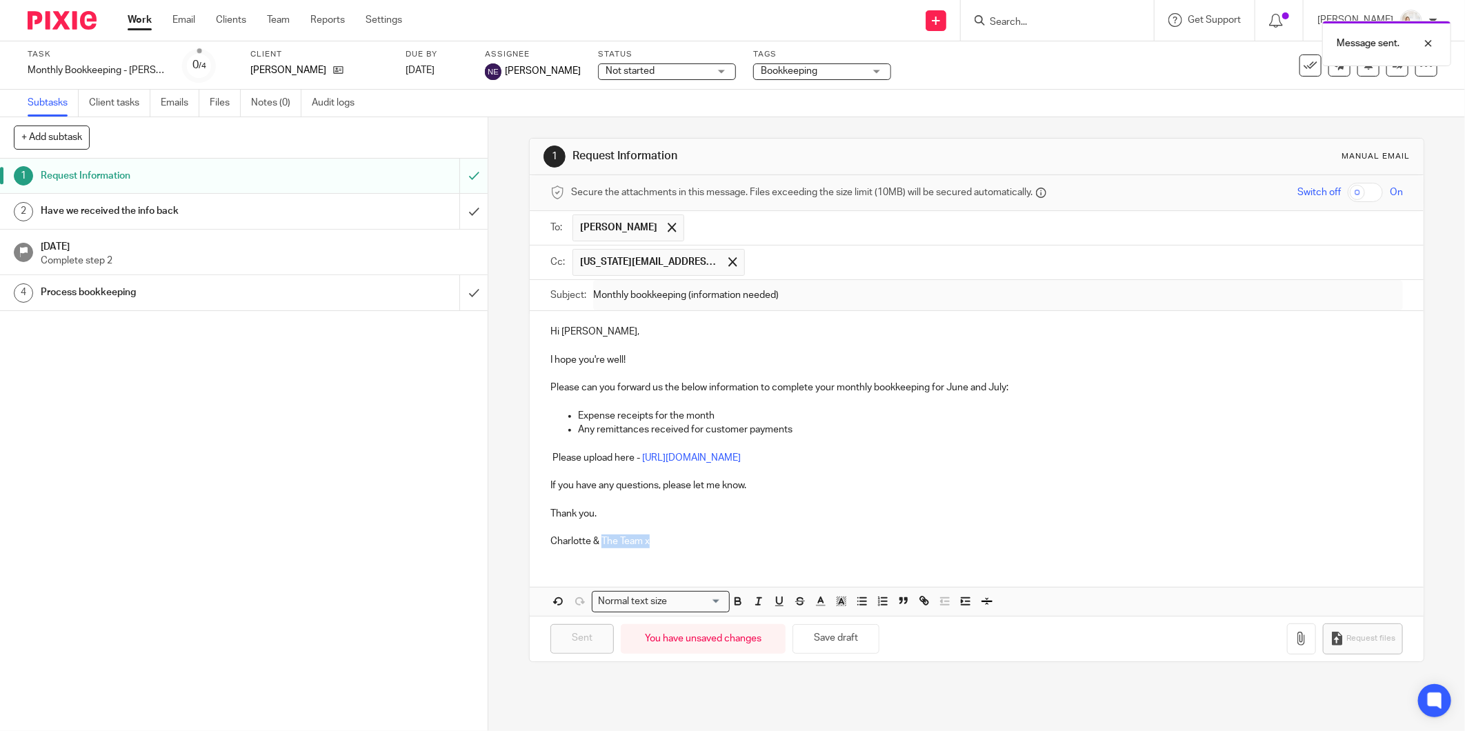
click at [139, 19] on link "Work" at bounding box center [140, 20] width 24 height 14
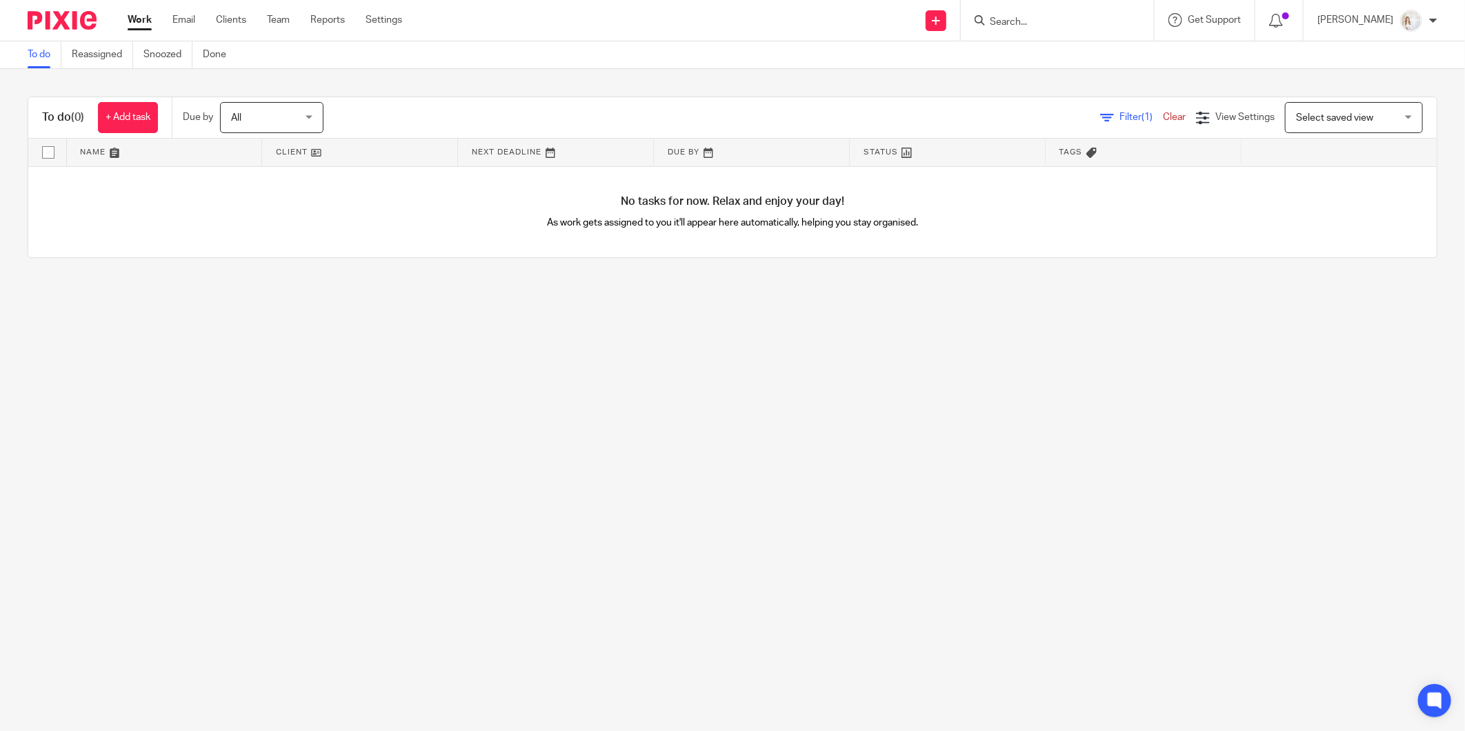
click at [254, 95] on div "To do (0) + Add task Due by All All Today Tomorrow This week Next week This mon…" at bounding box center [732, 177] width 1465 height 217
click at [286, 22] on link "Team" at bounding box center [278, 20] width 23 height 14
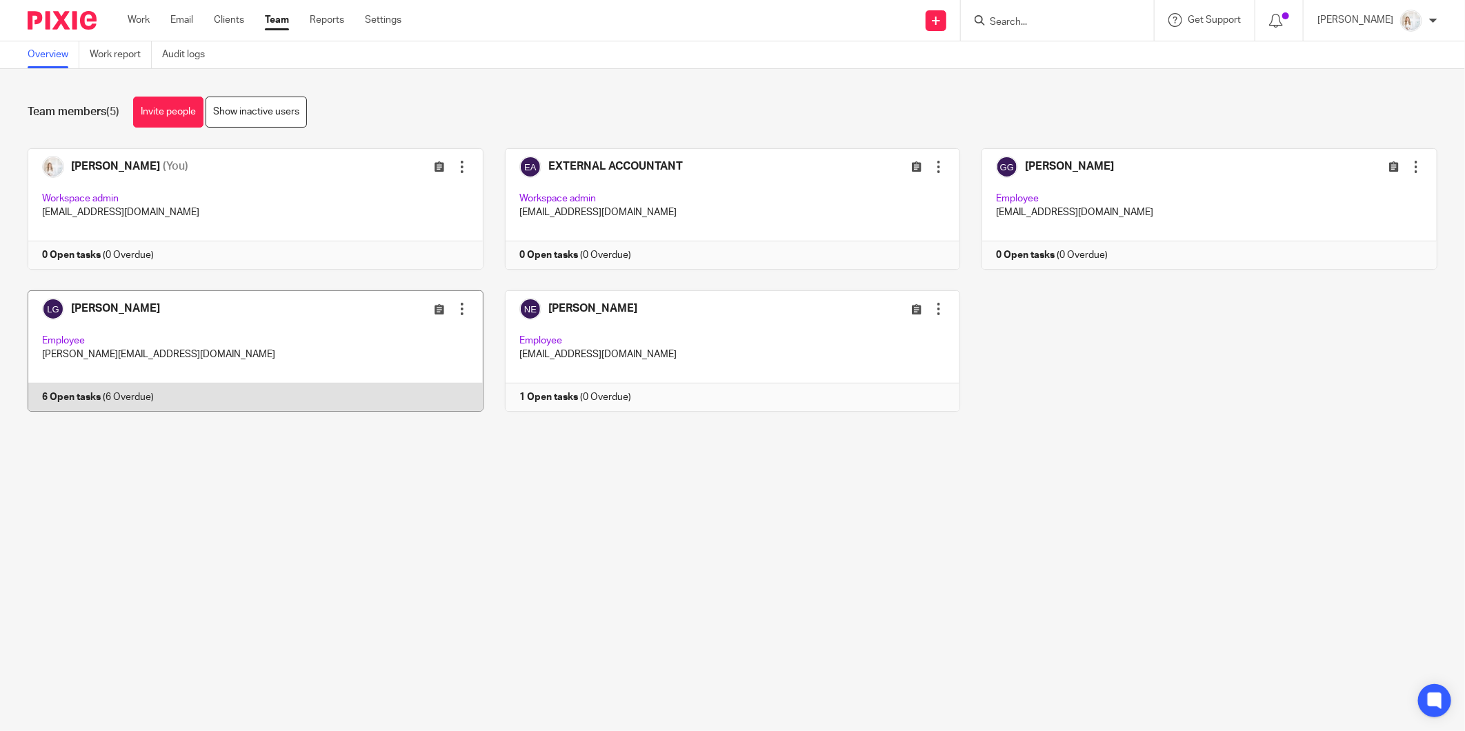
click at [102, 393] on link at bounding box center [244, 350] width 477 height 121
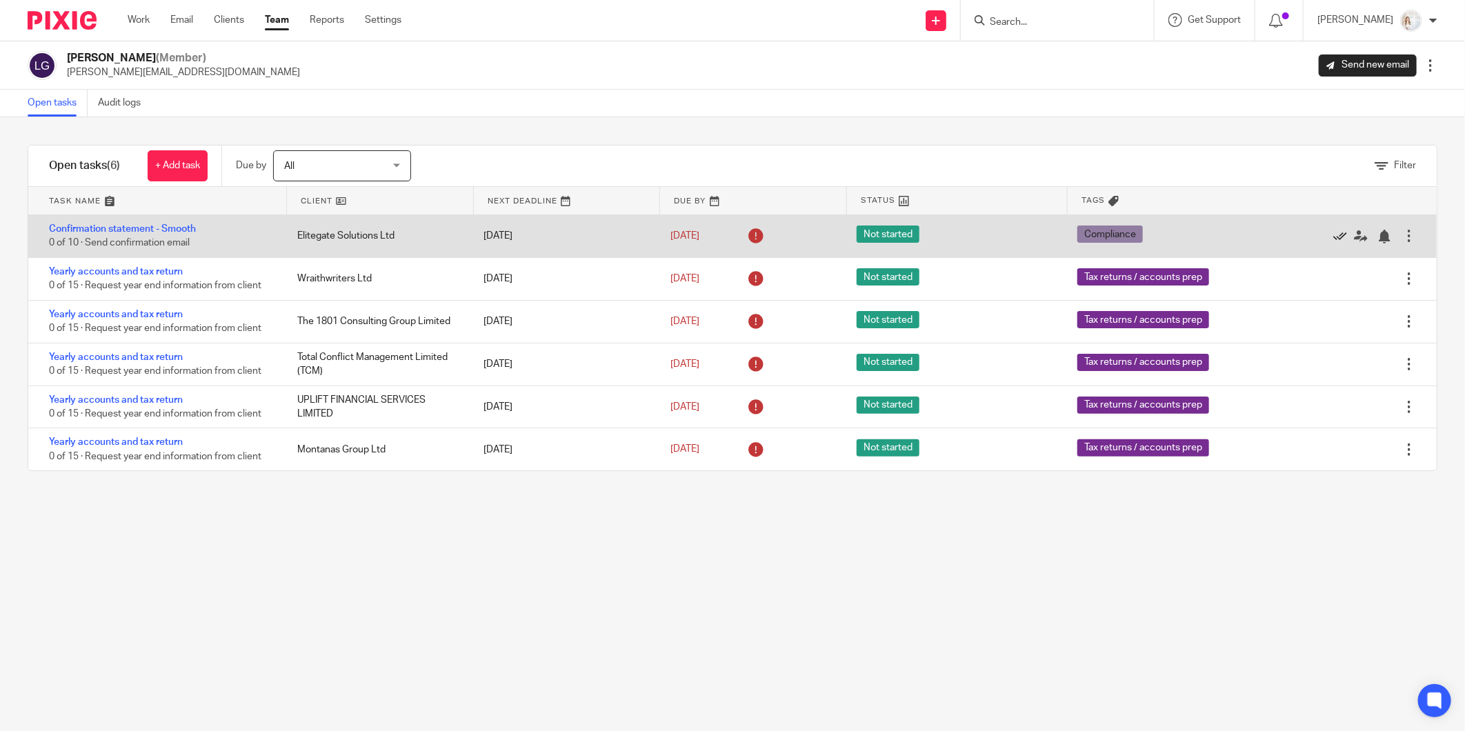
click at [1333, 239] on link at bounding box center [1343, 236] width 21 height 14
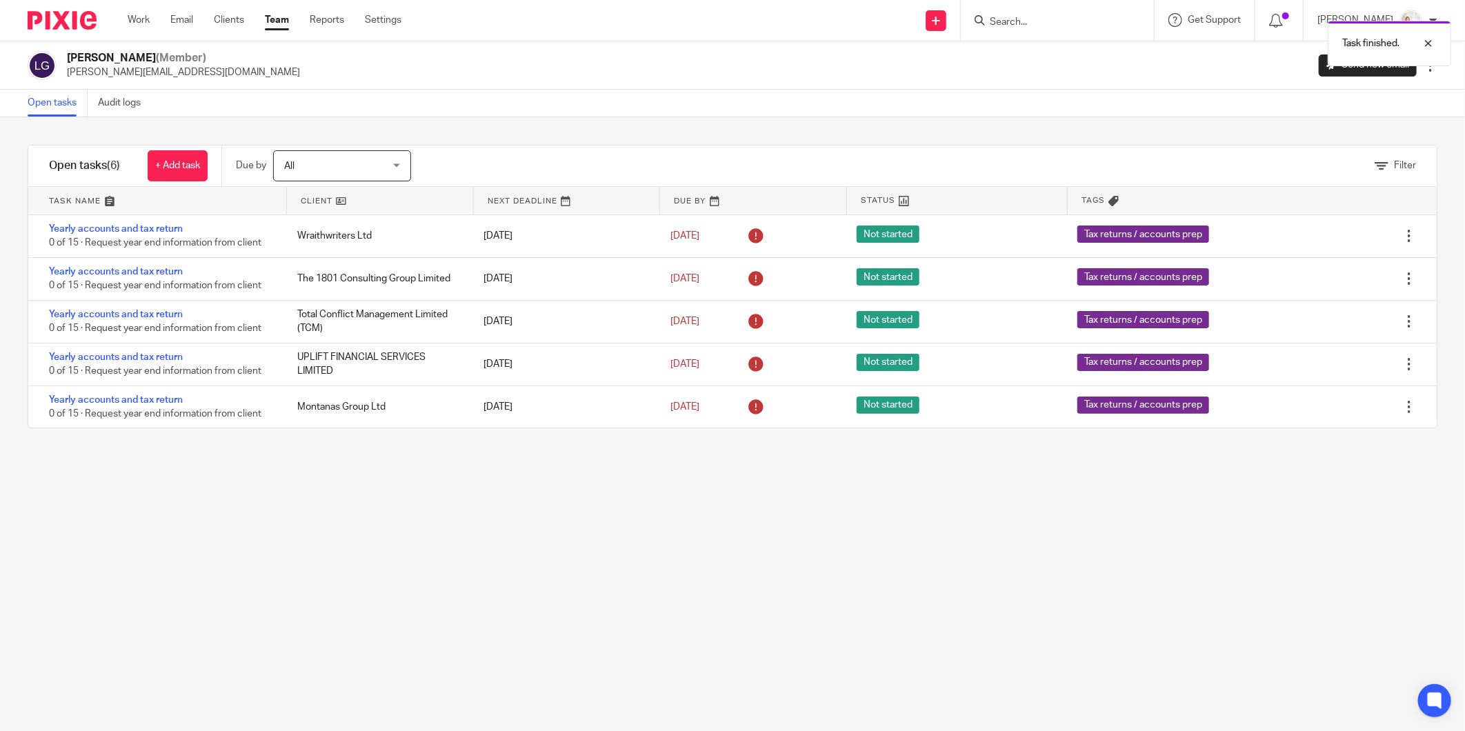
click at [1333, 239] on link at bounding box center [1343, 236] width 21 height 14
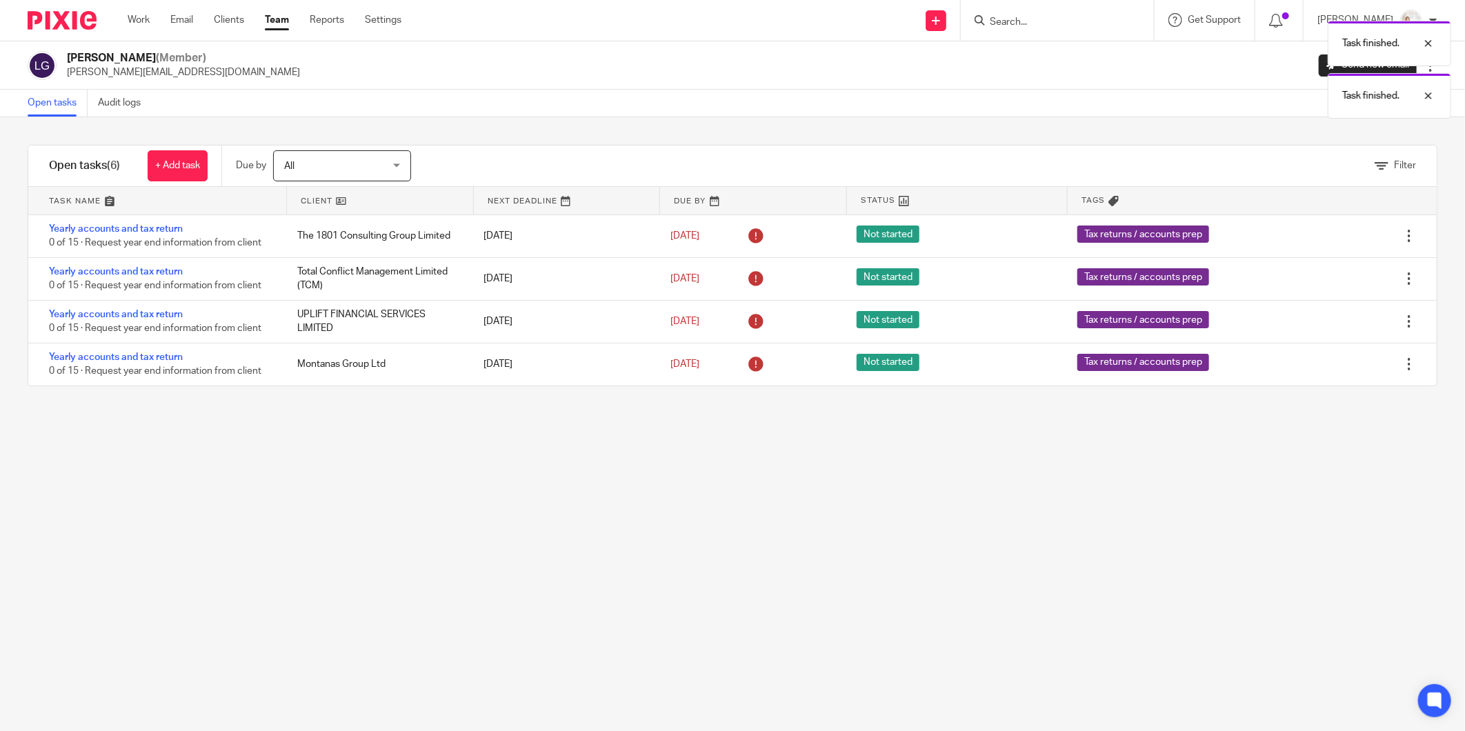
click at [1333, 239] on link at bounding box center [1343, 236] width 21 height 14
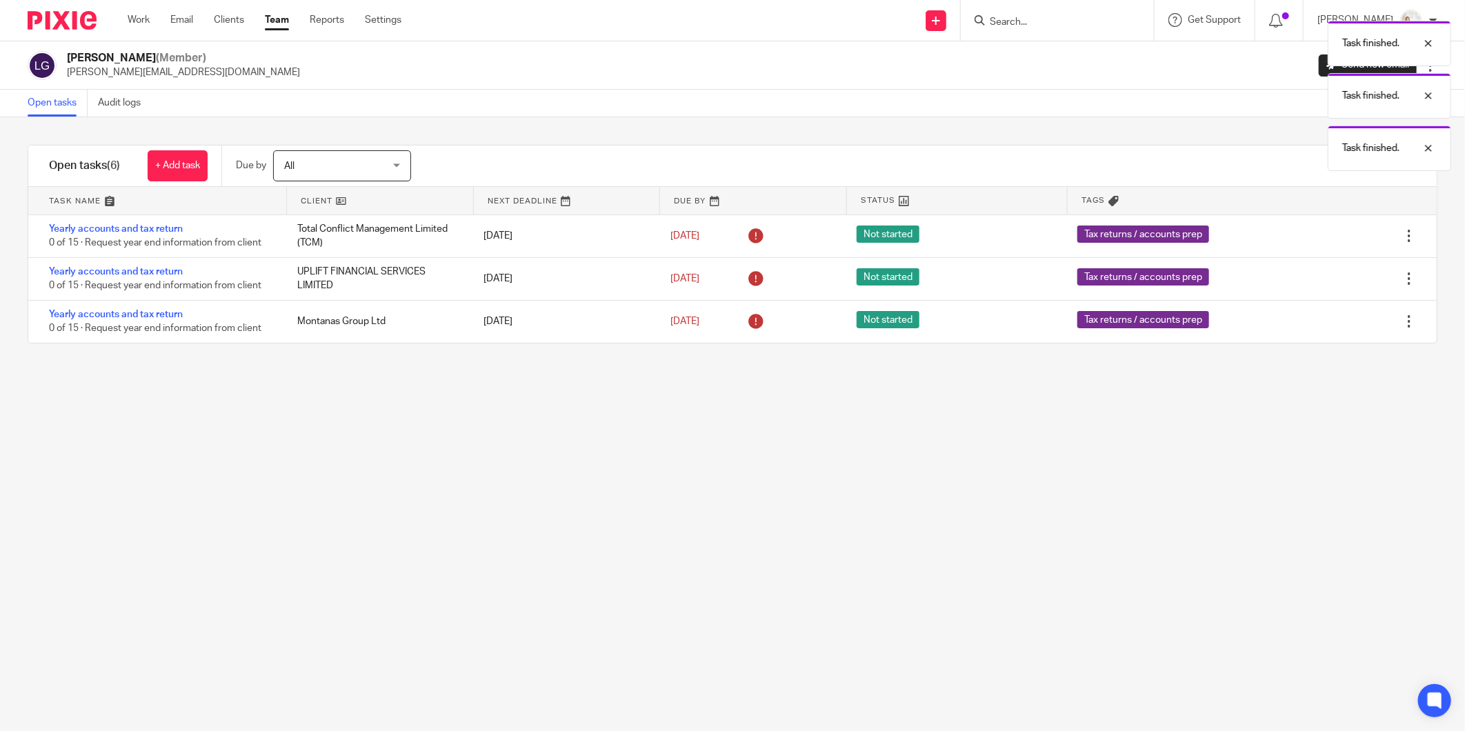
click at [1333, 239] on link at bounding box center [1343, 236] width 21 height 14
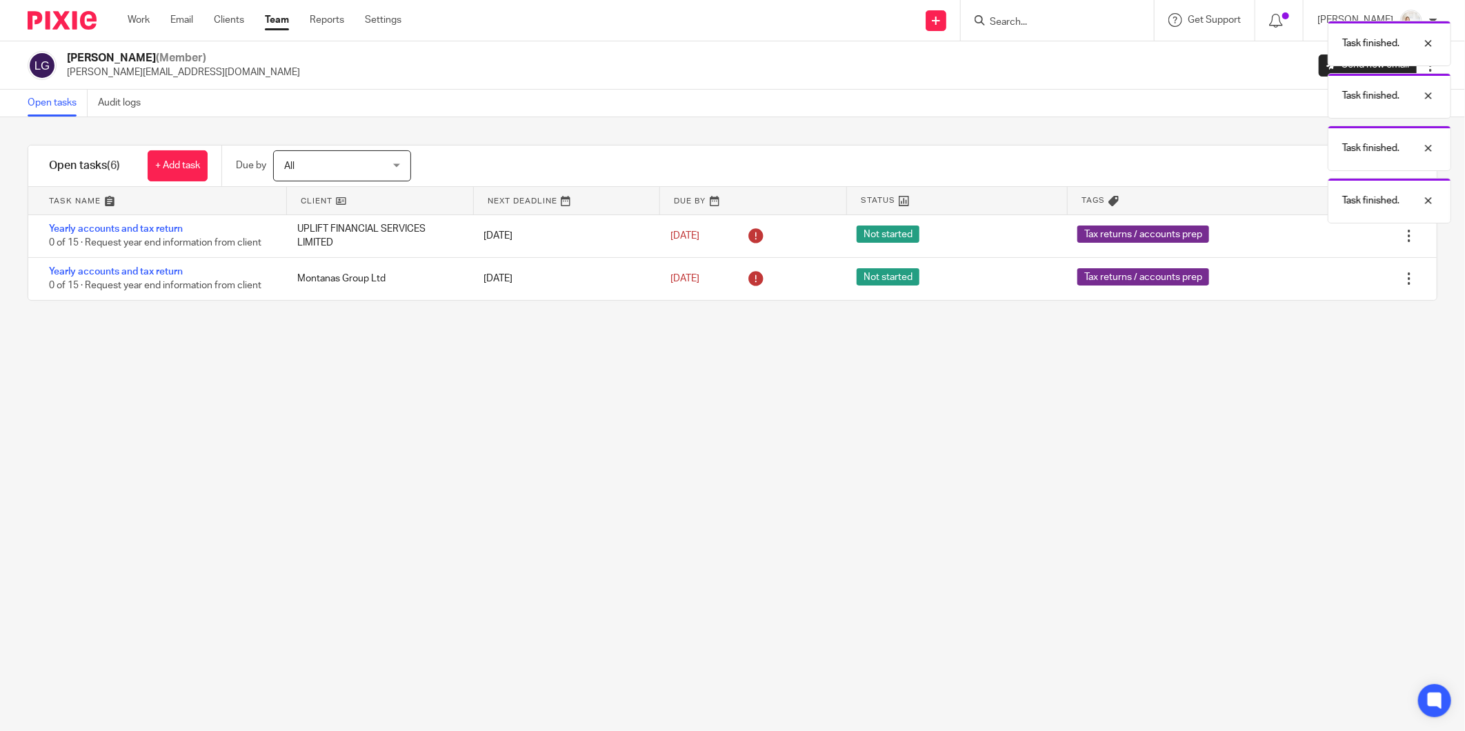
click at [1333, 239] on link at bounding box center [1343, 236] width 21 height 14
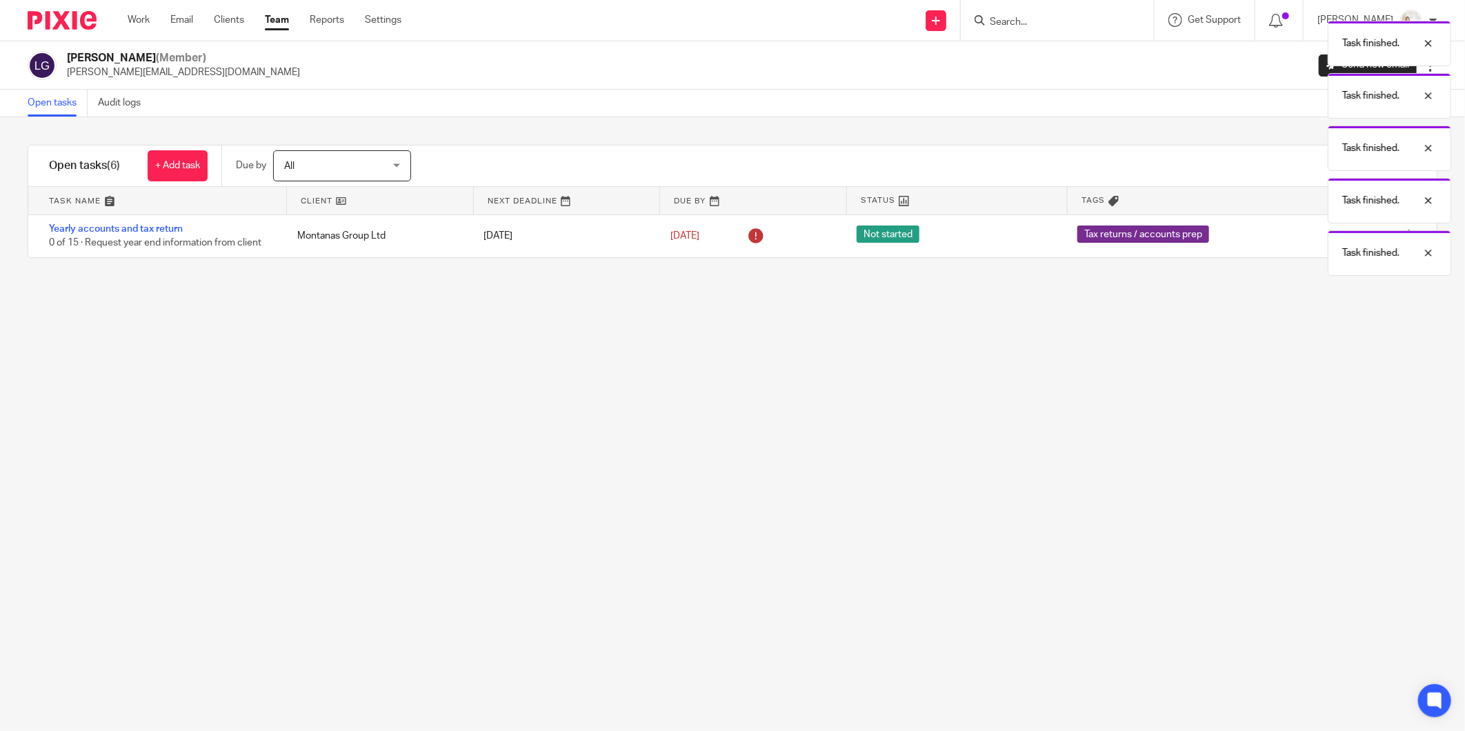
click at [1328, 239] on div "Task finished." at bounding box center [1389, 253] width 123 height 46
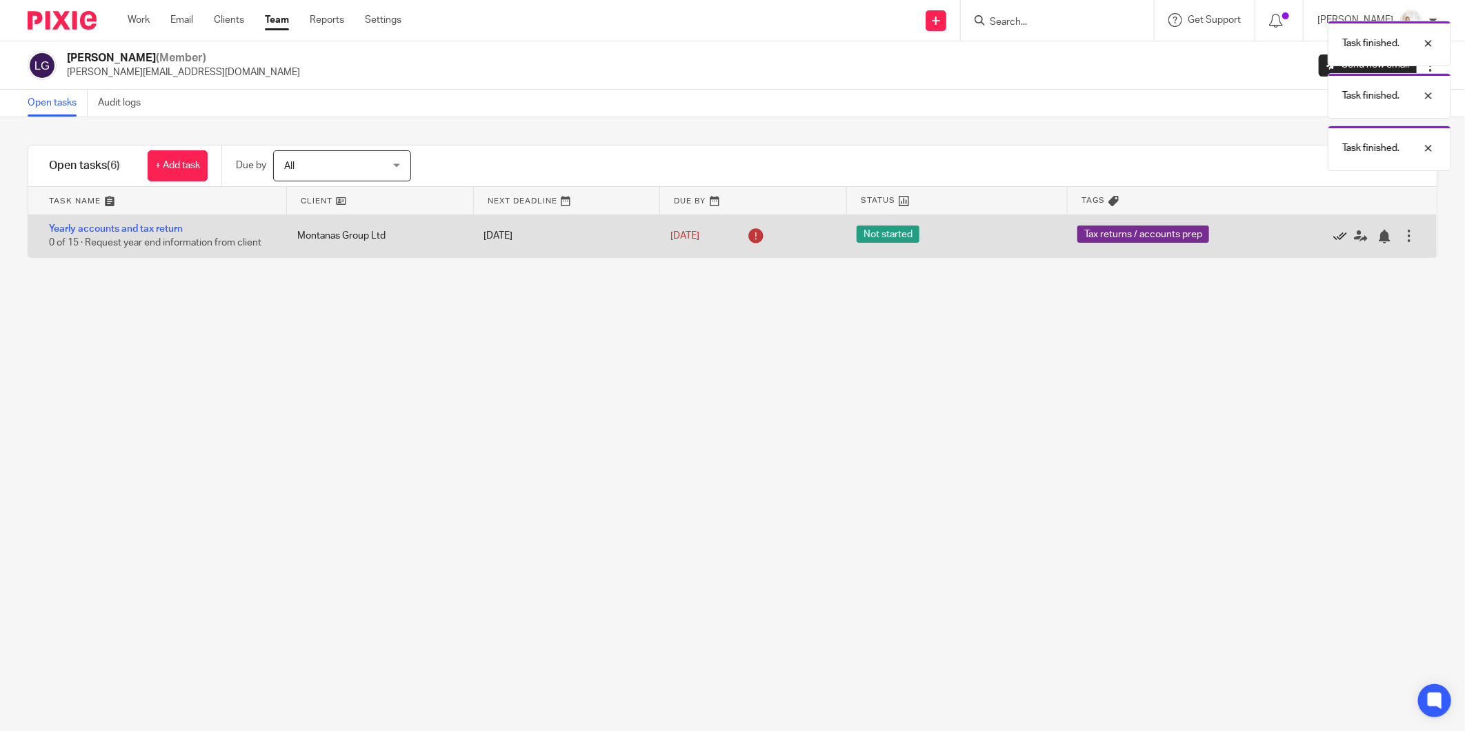
click at [1333, 240] on icon at bounding box center [1340, 237] width 14 height 14
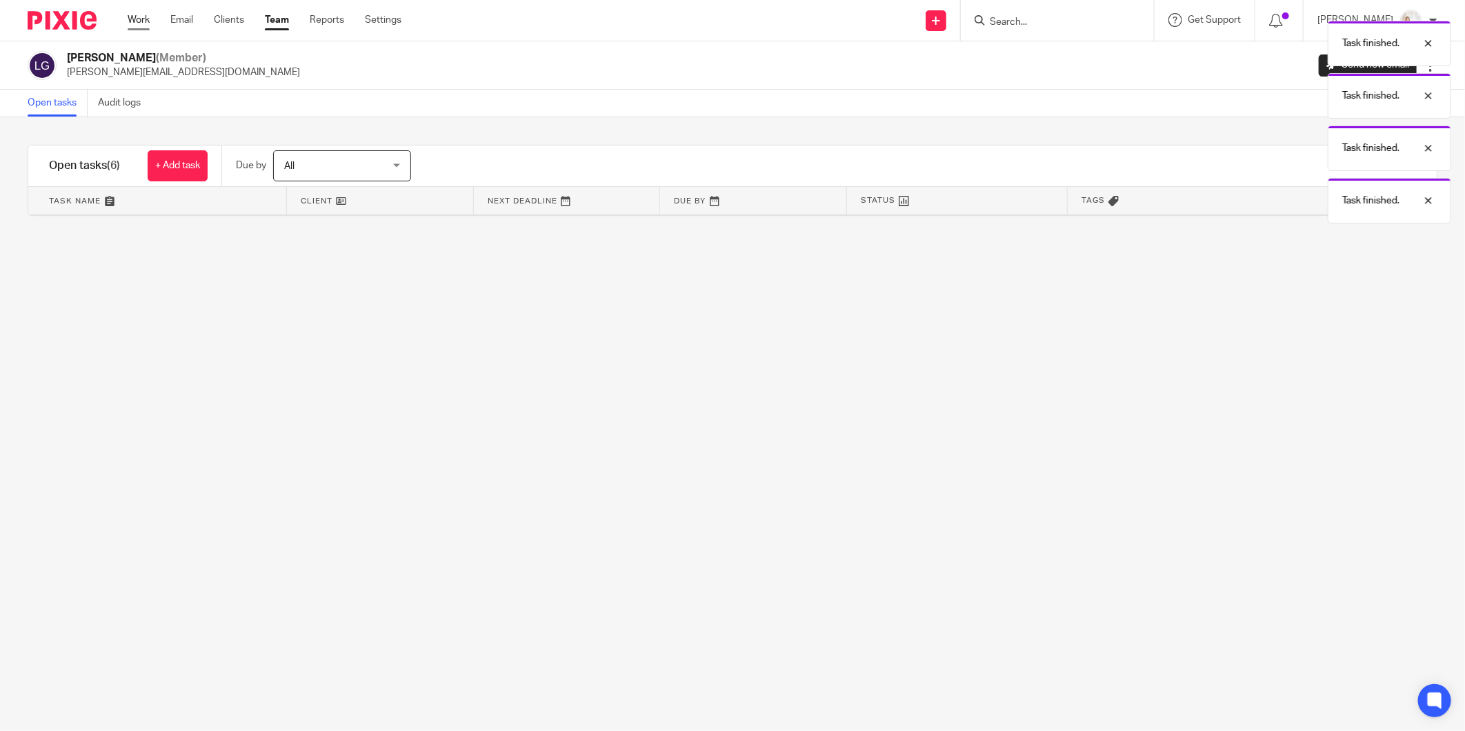
click at [131, 19] on link "Work" at bounding box center [139, 20] width 22 height 14
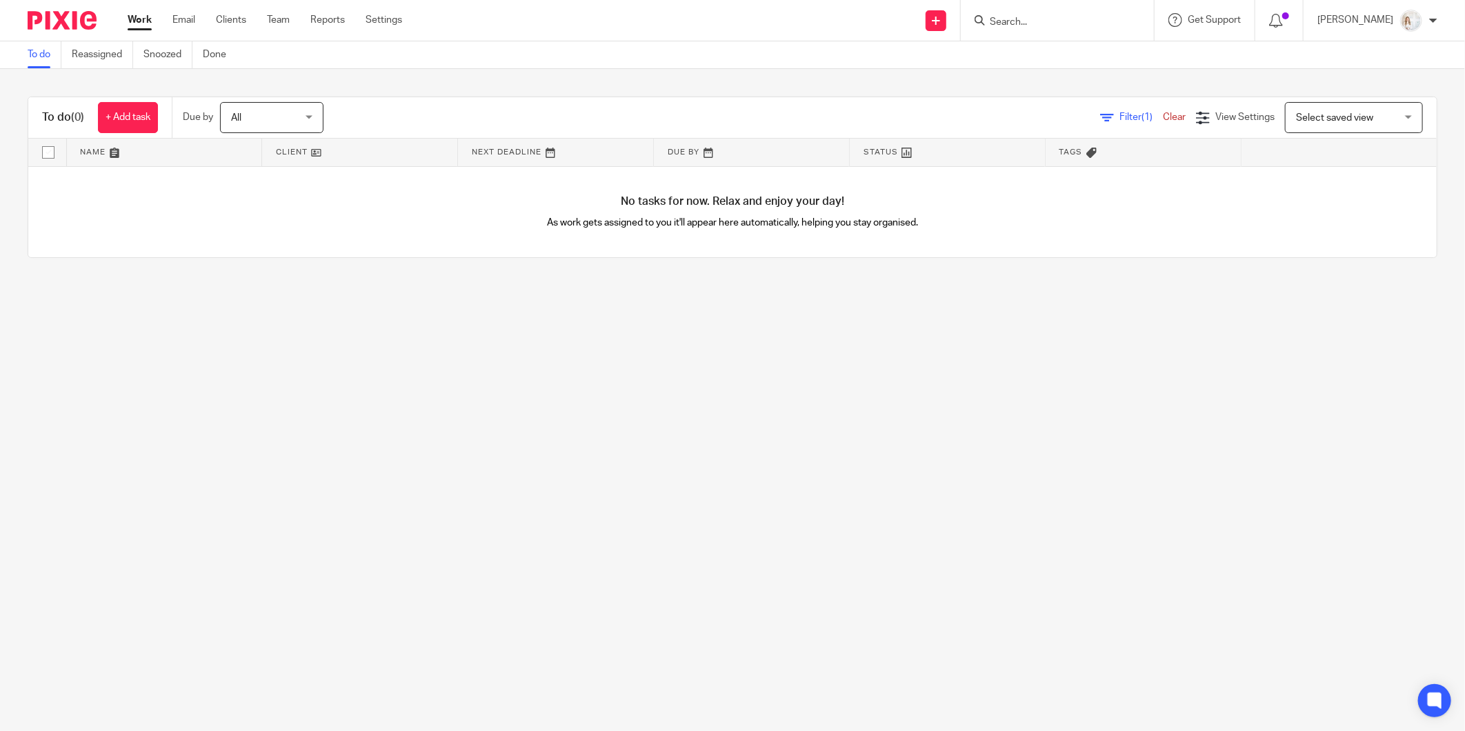
click at [1073, 22] on input "Search" at bounding box center [1050, 23] width 124 height 12
type input "bkgi"
click button "submit" at bounding box center [0, 0] width 0 height 0
click at [175, 17] on link "Email" at bounding box center [183, 20] width 23 height 14
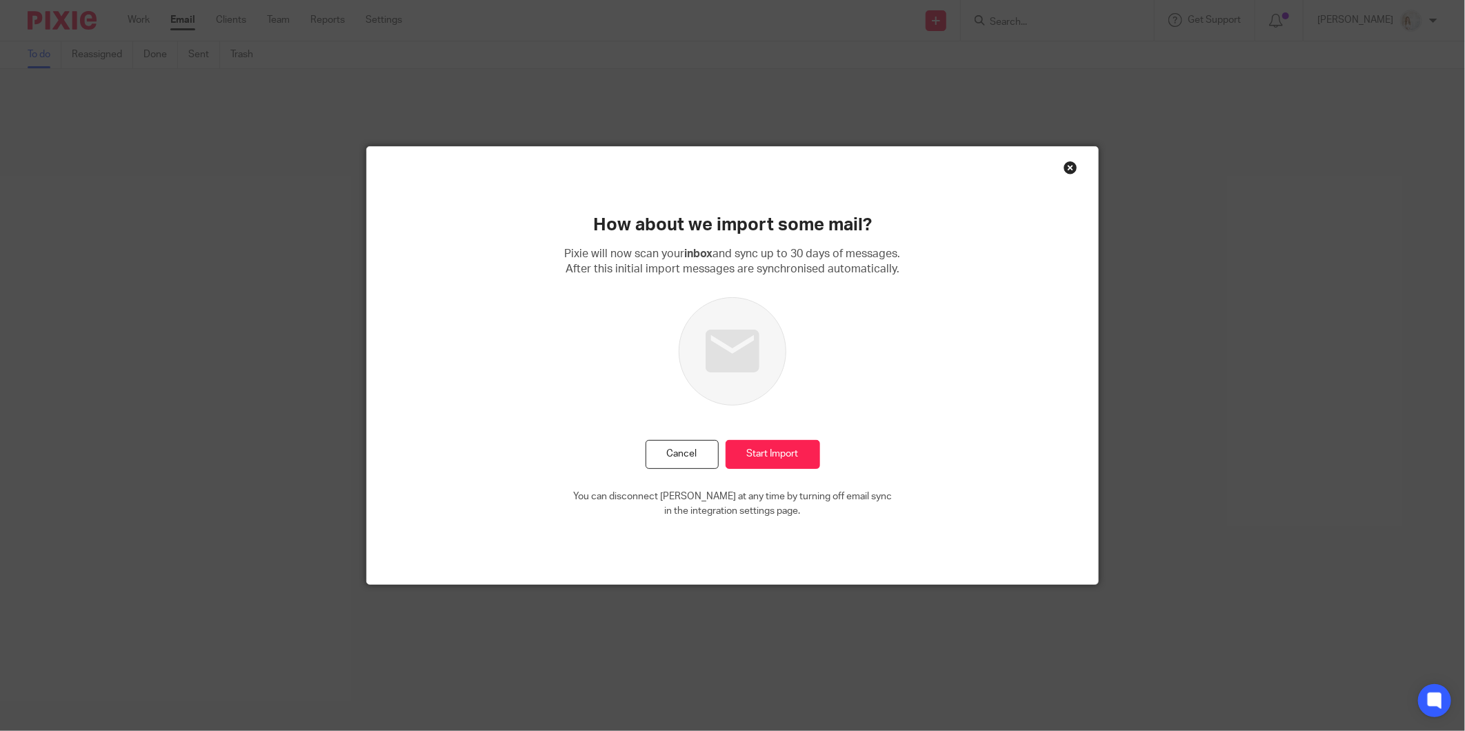
click at [1057, 161] on div "How about we import some mail? [PERSON_NAME] will now scan your inbox and sync …" at bounding box center [732, 365] width 731 height 437
click at [1068, 166] on div "Close this dialog window" at bounding box center [1071, 168] width 14 height 14
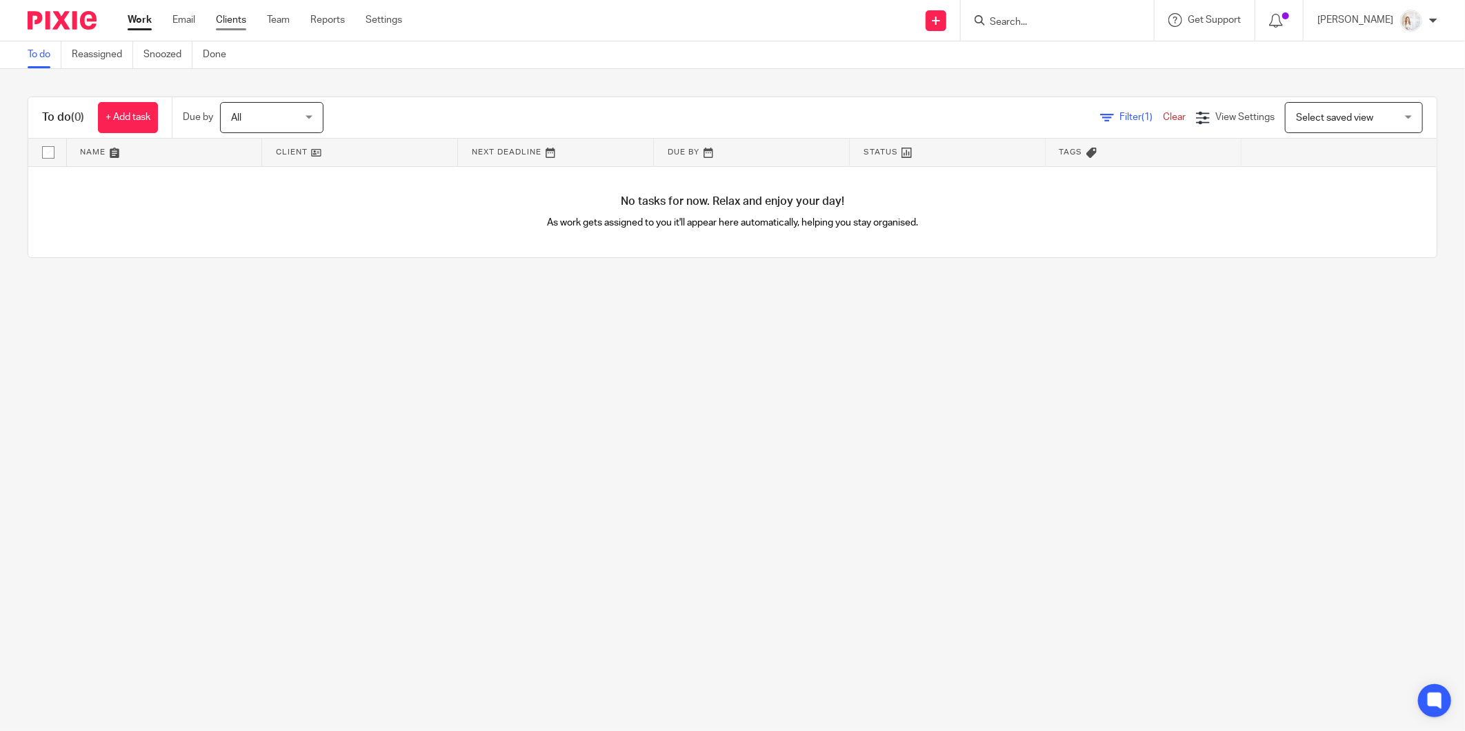
click at [233, 23] on link "Clients" at bounding box center [231, 20] width 30 height 14
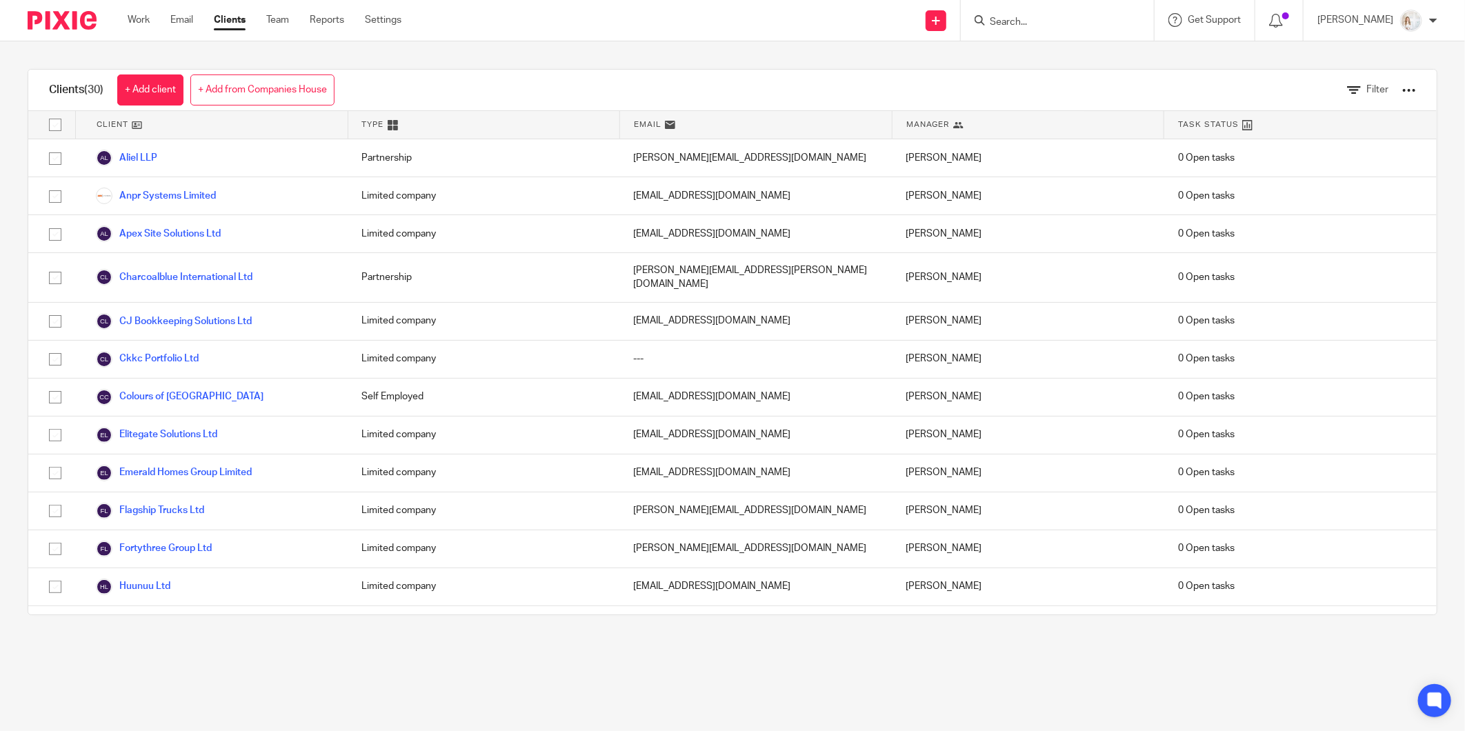
click at [145, 19] on link "Work" at bounding box center [139, 20] width 22 height 14
